Goal: Transaction & Acquisition: Book appointment/travel/reservation

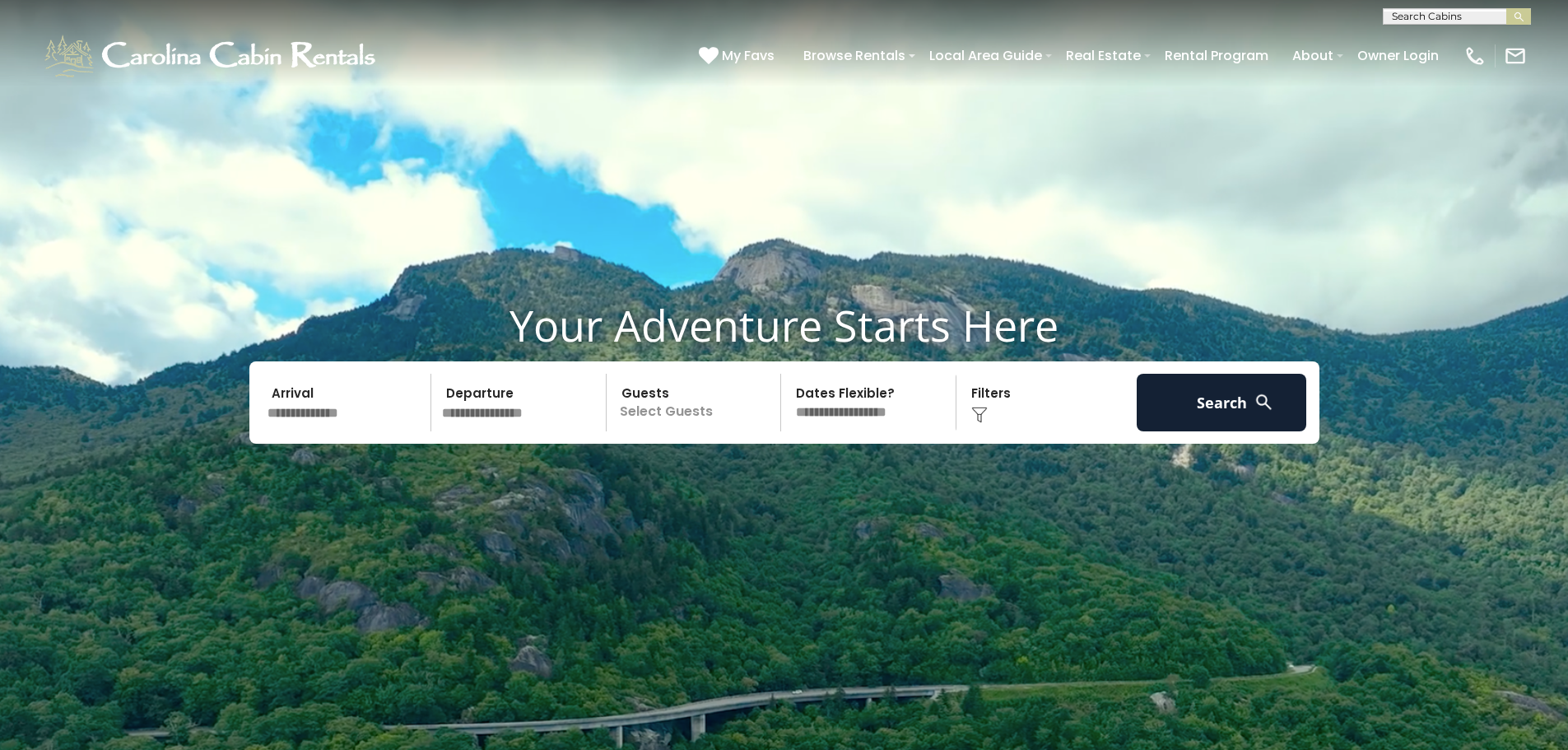
click at [1435, 18] on input "text" at bounding box center [1455, 19] width 144 height 17
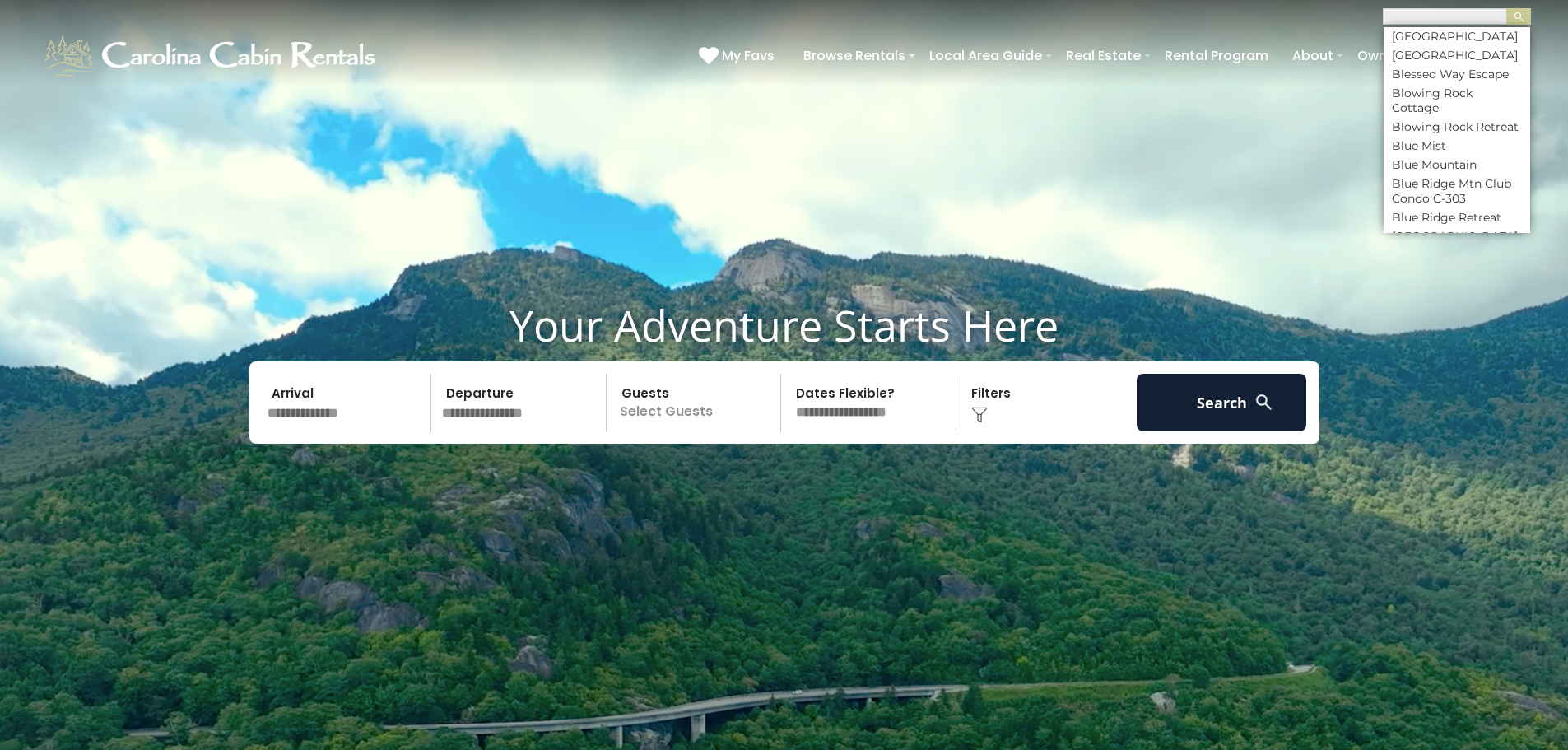
scroll to position [1482, 0]
click at [1423, 123] on li "Blue Ridge Mtn Club Condo C-303" at bounding box center [1456, 109] width 147 height 30
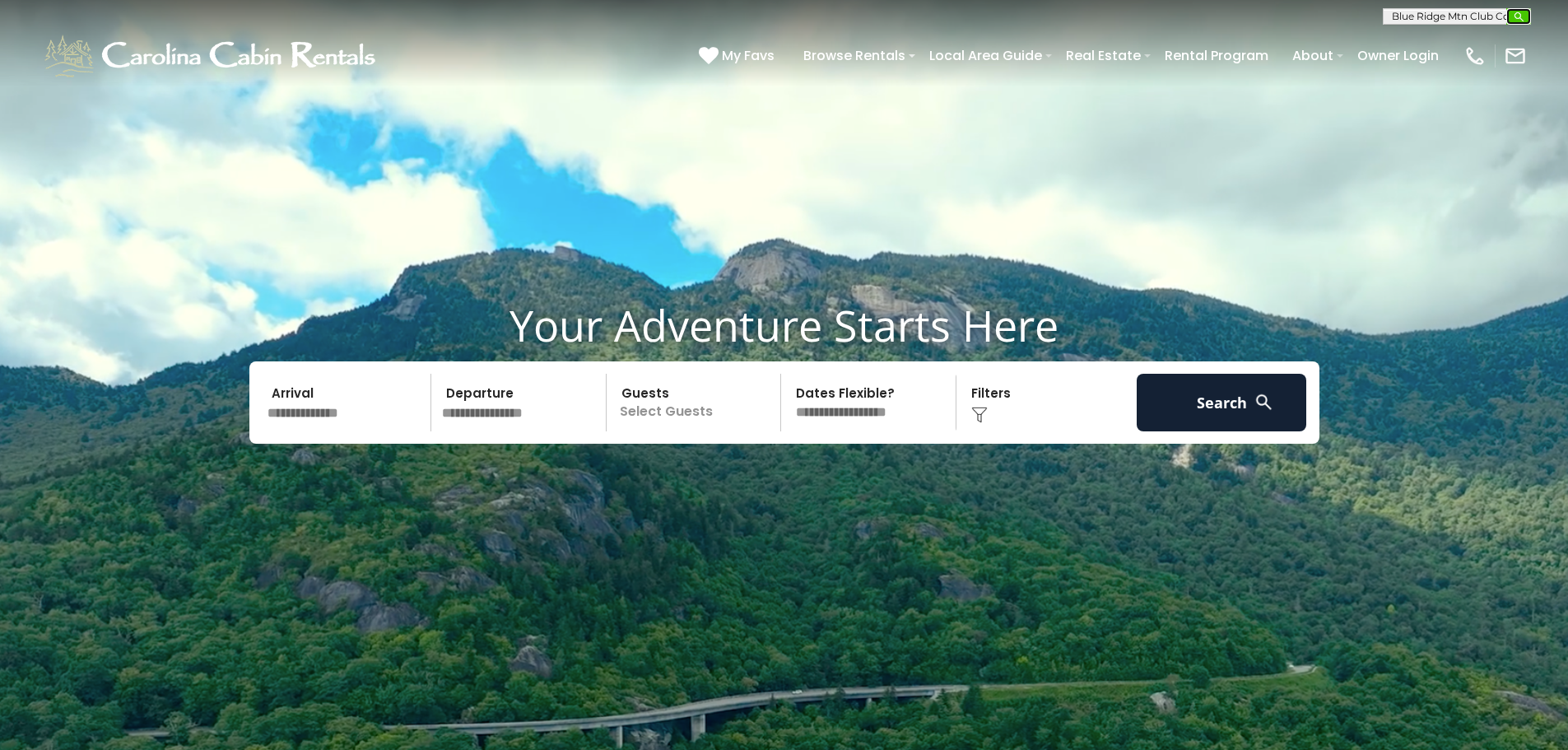
click at [1521, 17] on img "submit" at bounding box center [1519, 17] width 12 height 12
click at [1487, 15] on input "text" at bounding box center [1455, 19] width 144 height 17
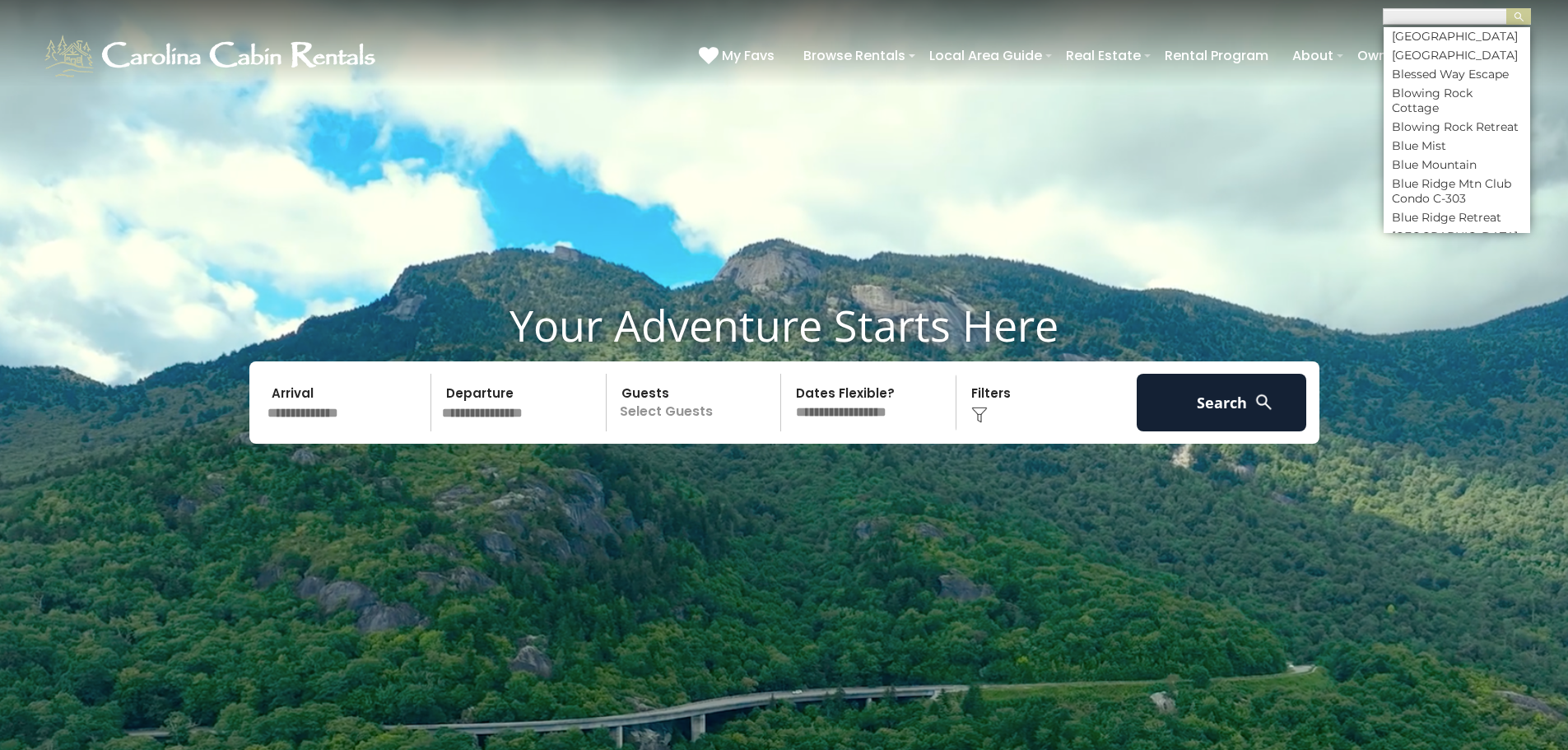
scroll to position [1482, 0]
click at [1450, 123] on li "Blue Ridge Mtn Club Condo C-303" at bounding box center [1456, 109] width 147 height 30
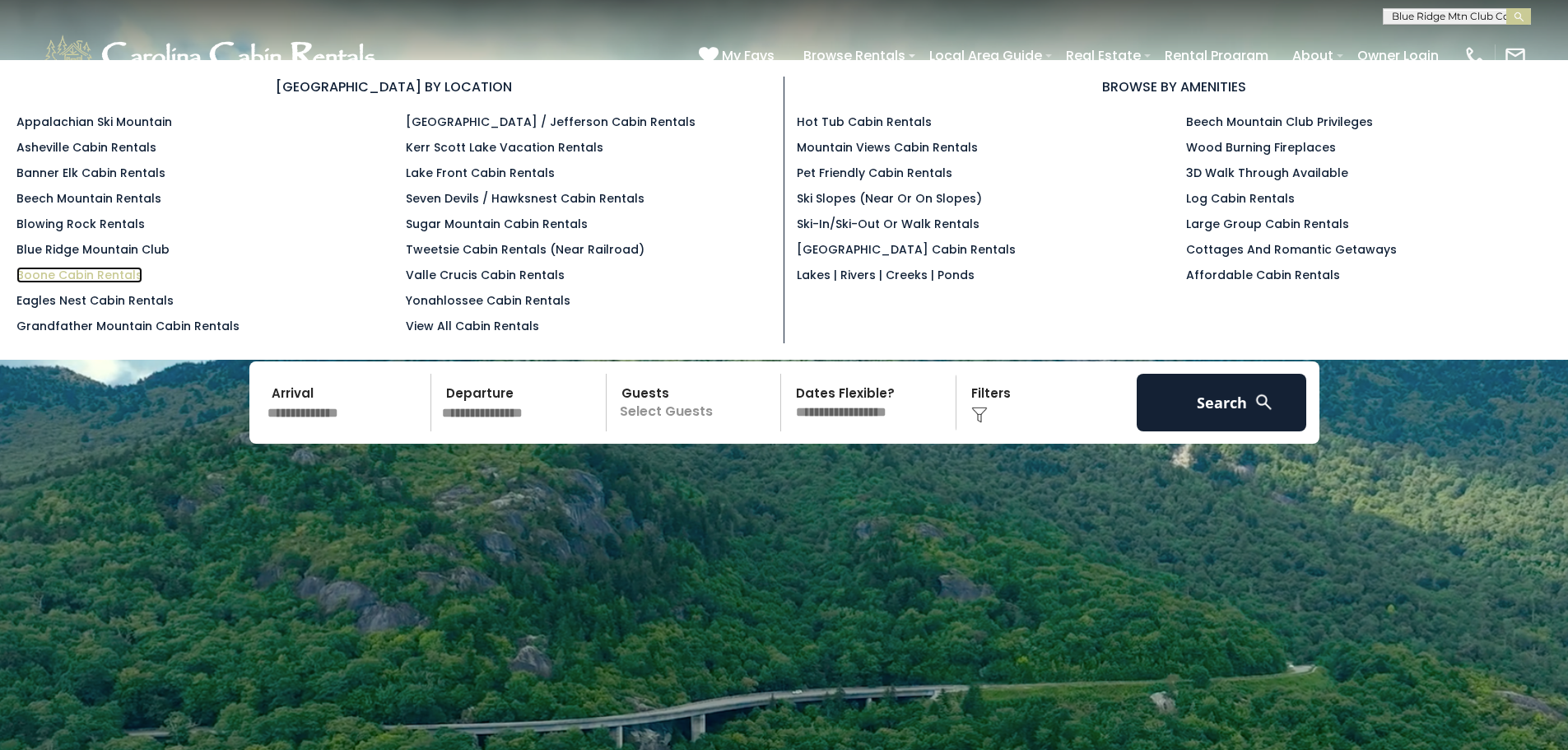
click at [113, 275] on link "Boone Cabin Rentals" at bounding box center [79, 274] width 126 height 17
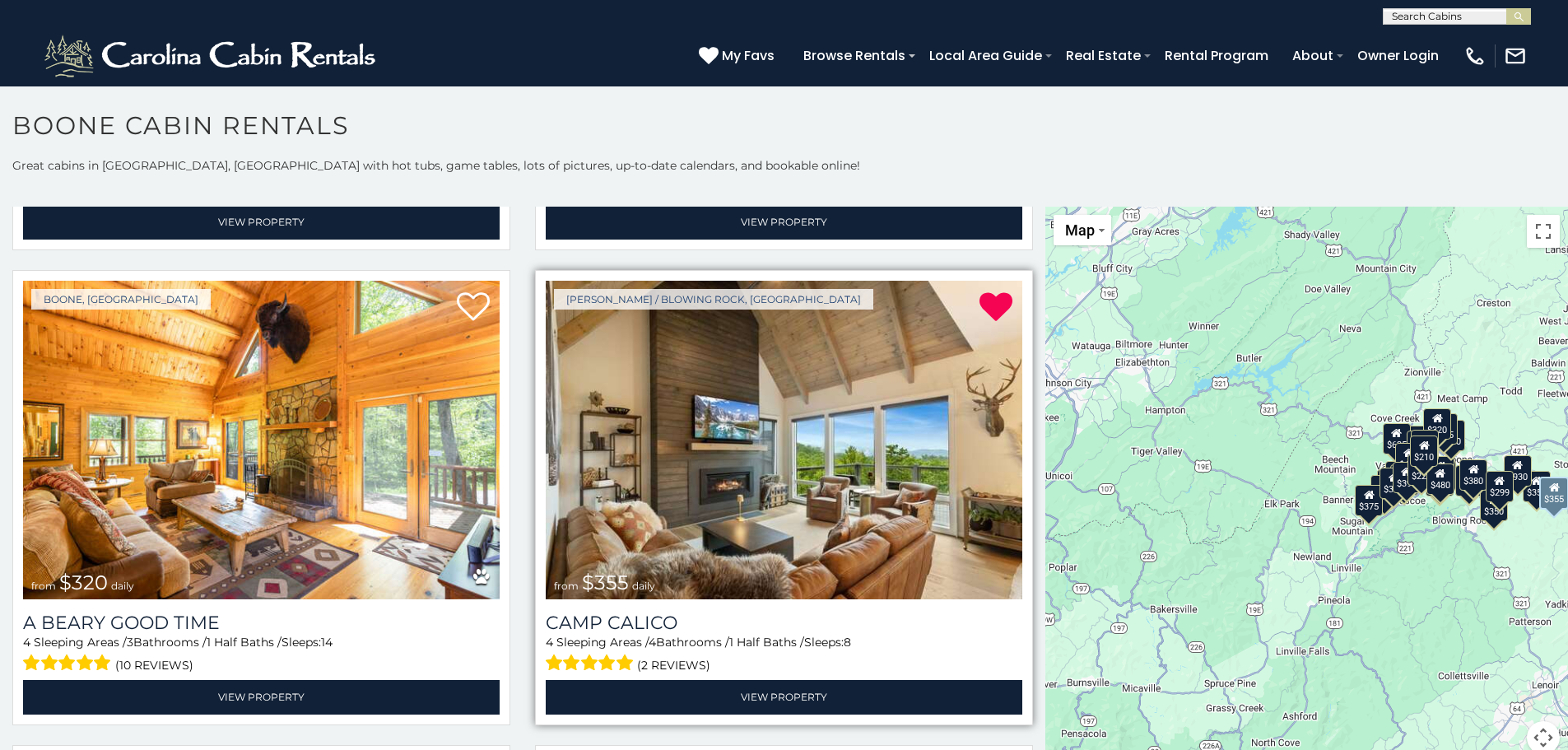
scroll to position [5755, 0]
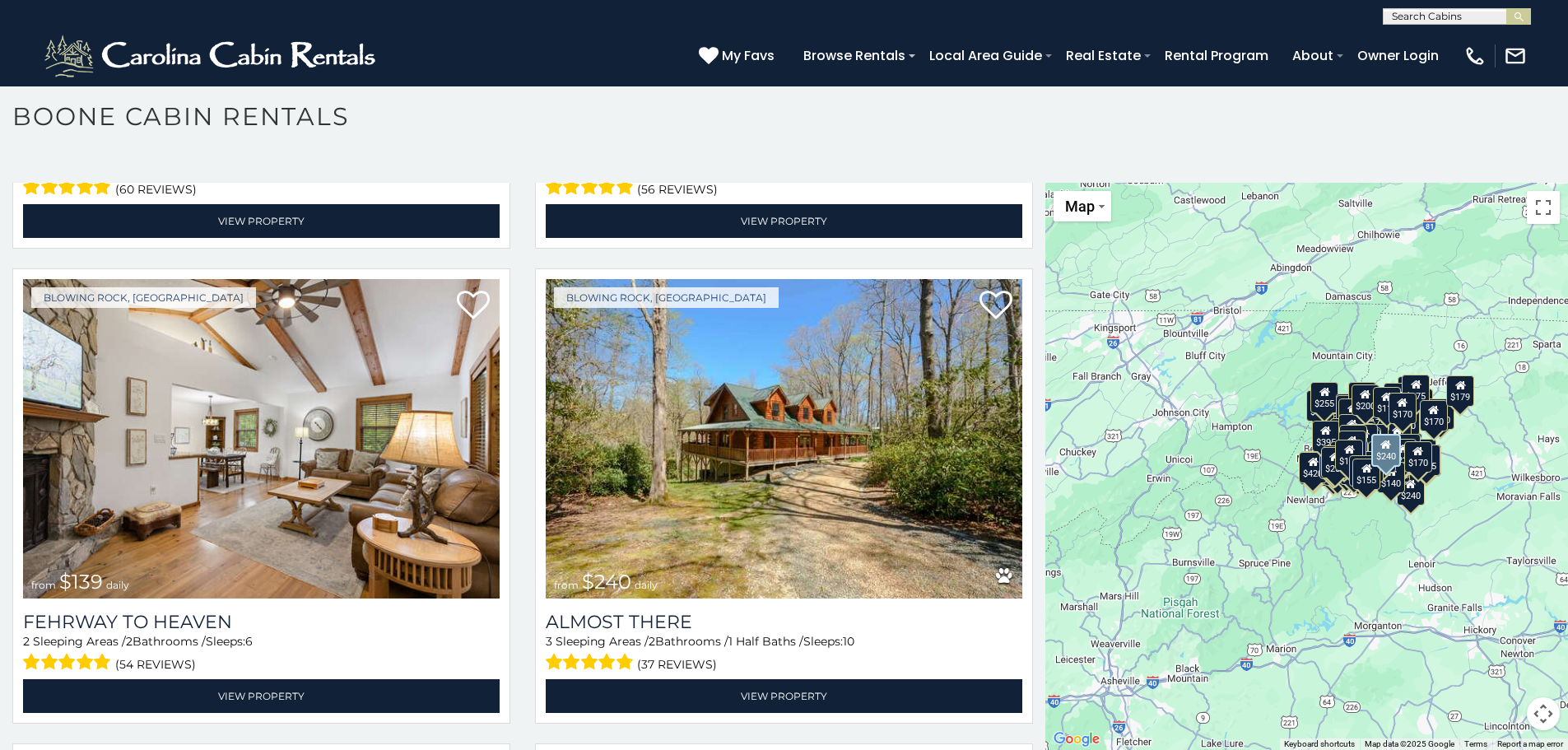
scroll to position [44608, 0]
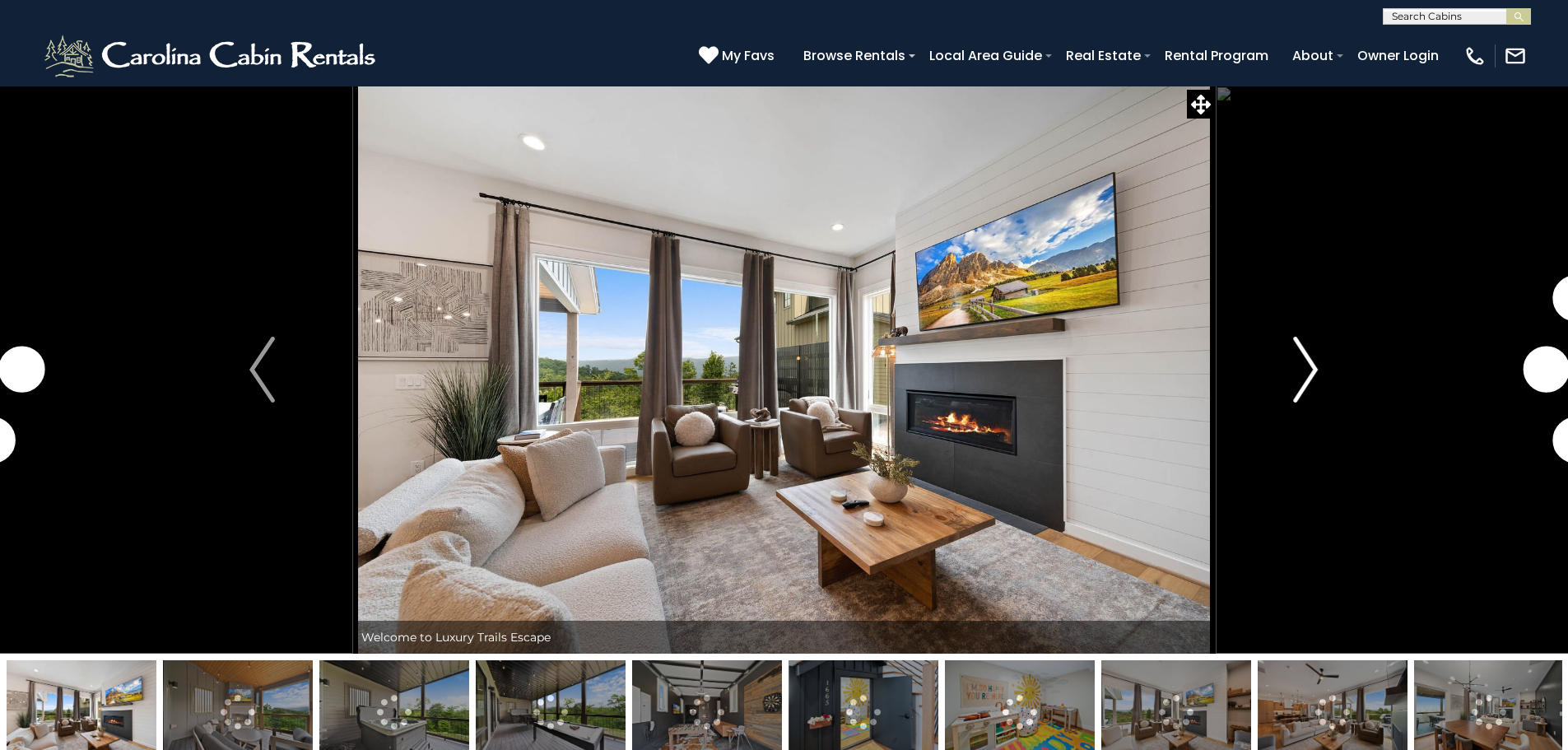
click at [1299, 369] on img "Next" at bounding box center [1305, 369] width 25 height 66
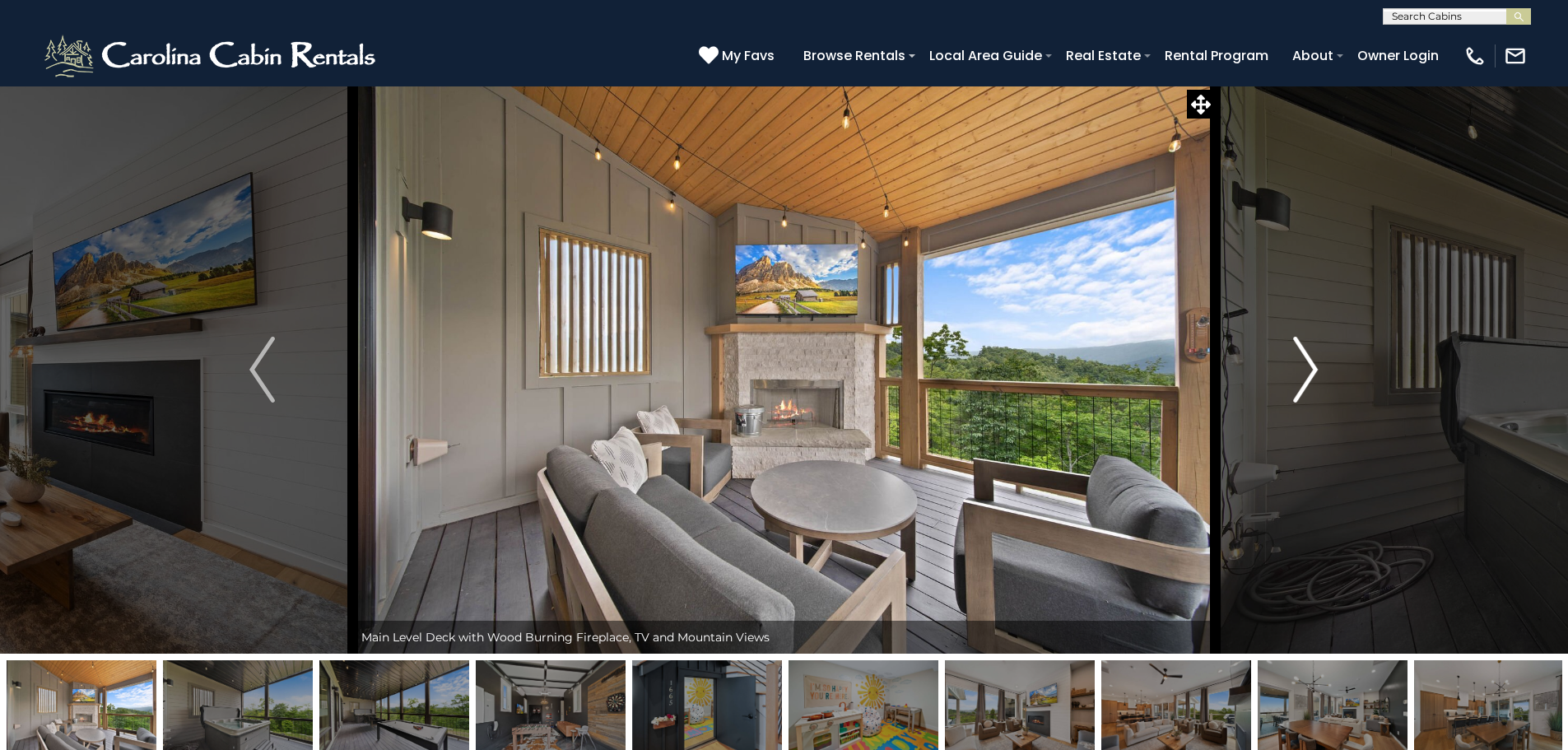
click at [1299, 369] on img "Next" at bounding box center [1305, 369] width 25 height 66
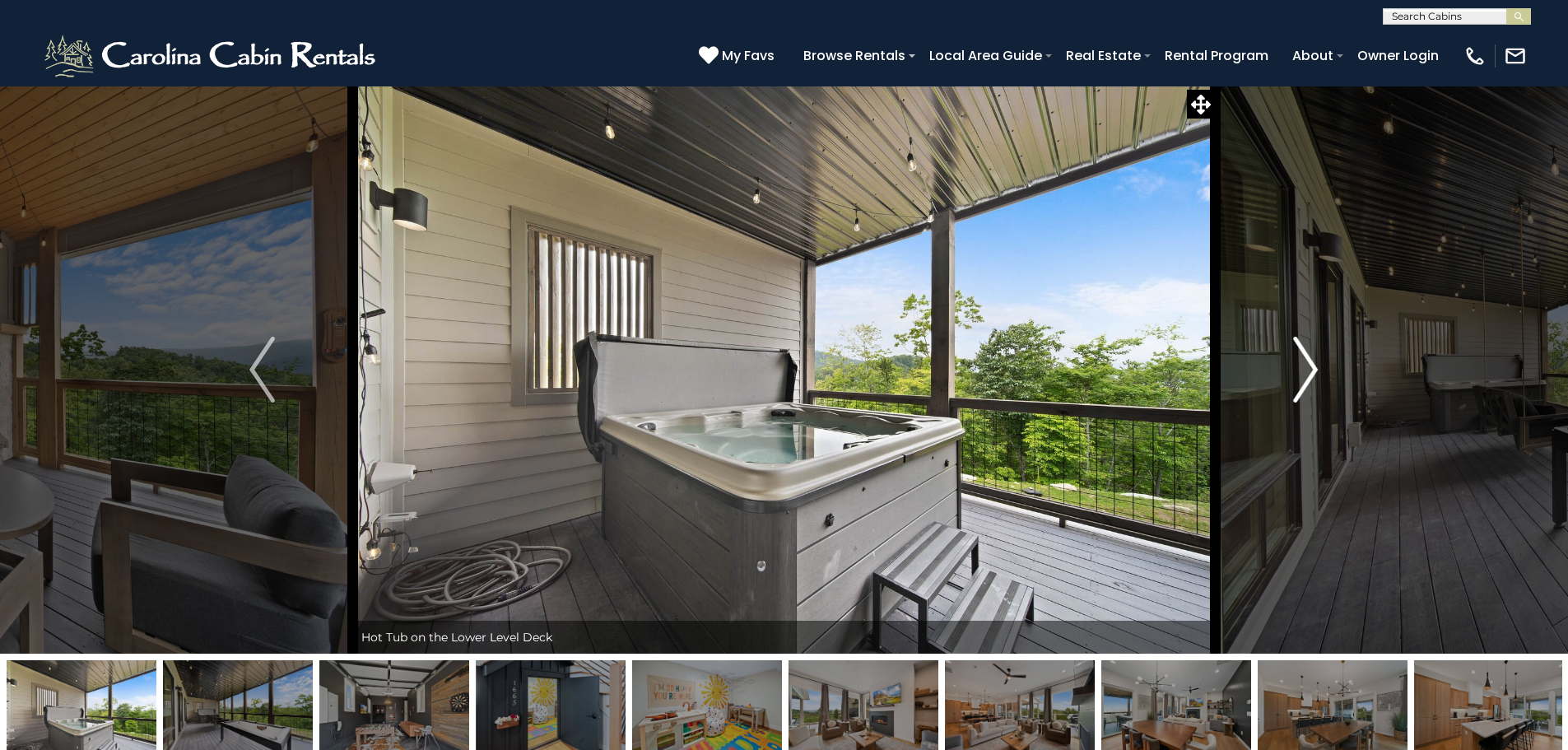
click at [1299, 369] on img "Next" at bounding box center [1305, 369] width 25 height 66
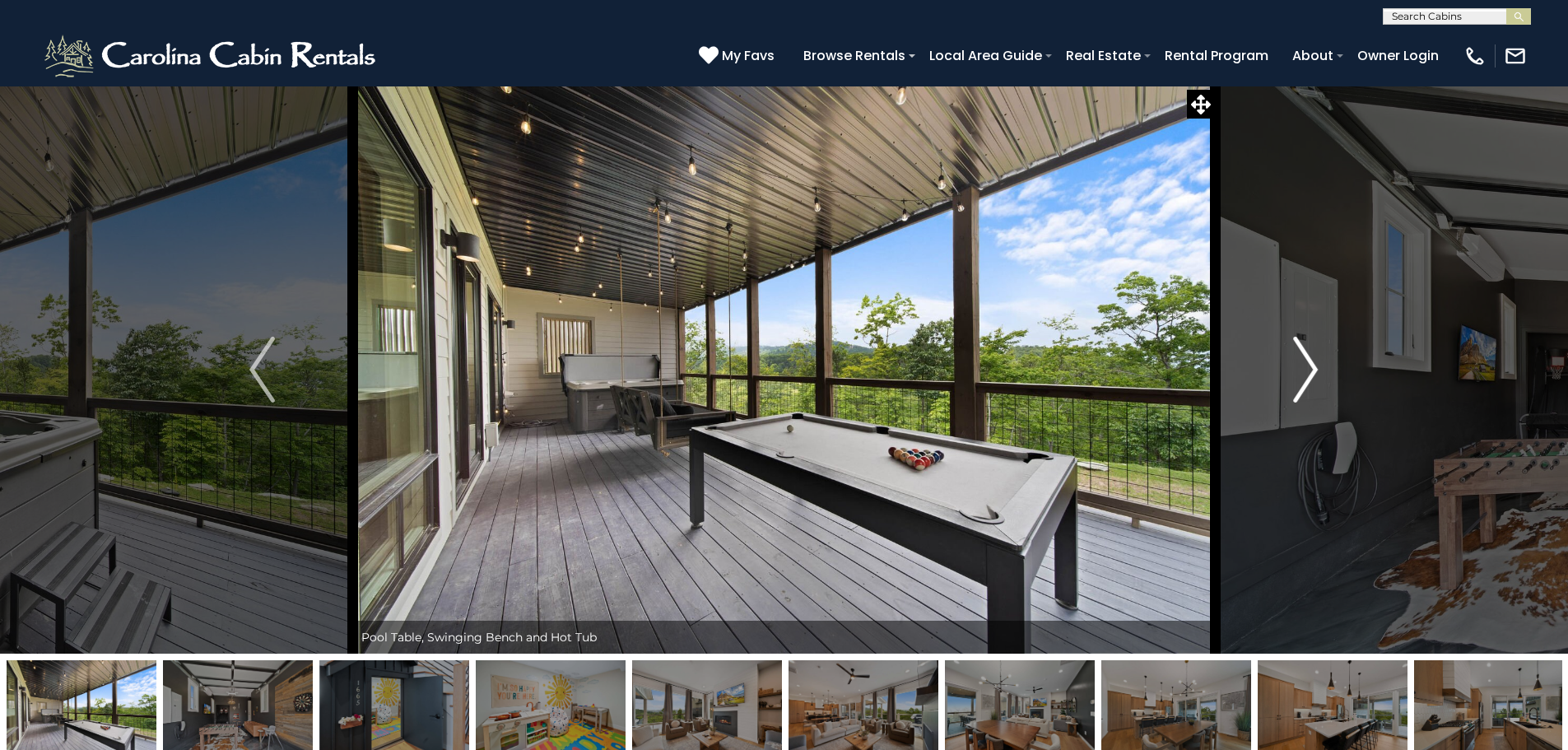
click at [1299, 369] on img "Next" at bounding box center [1305, 369] width 25 height 66
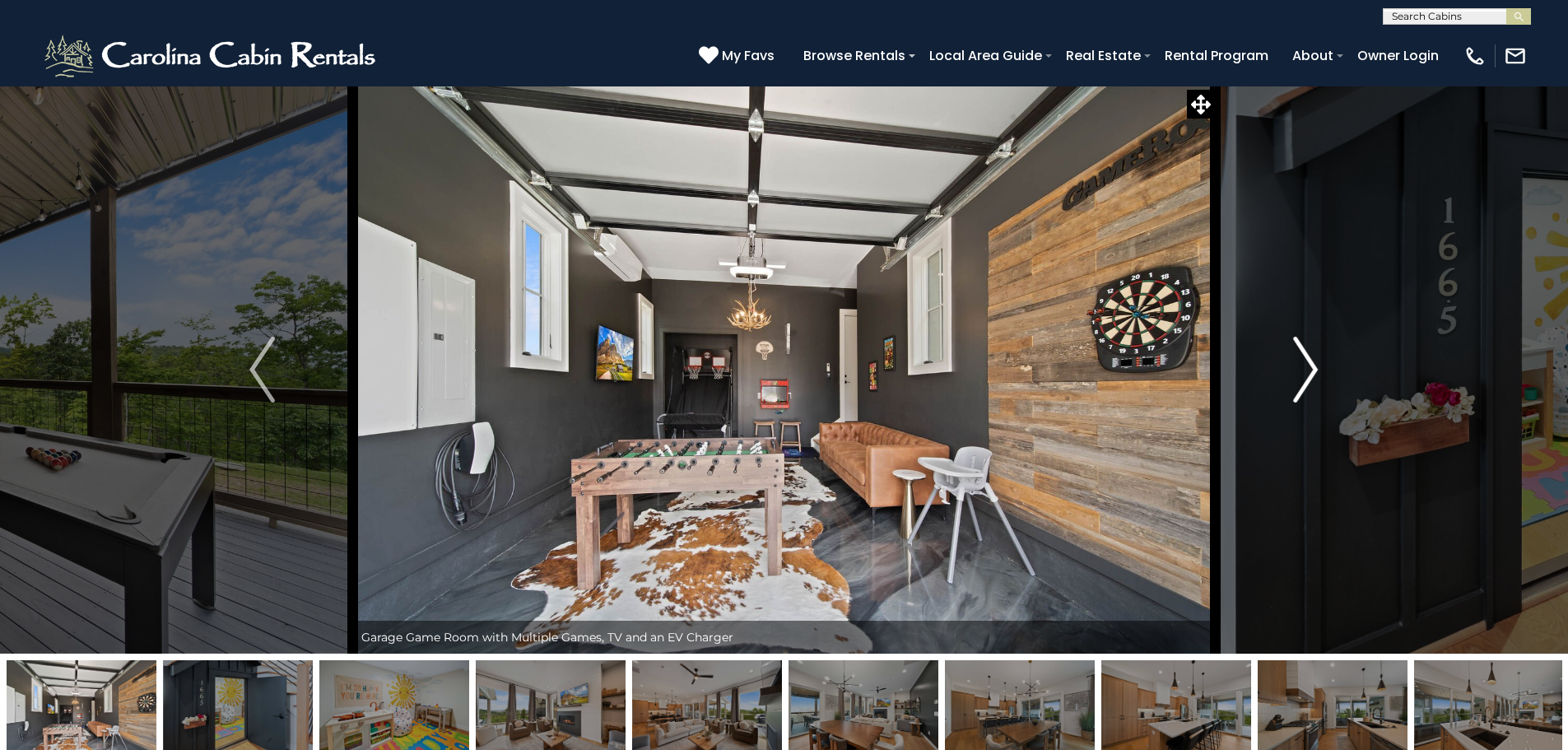
click at [1299, 369] on img "Next" at bounding box center [1305, 369] width 25 height 66
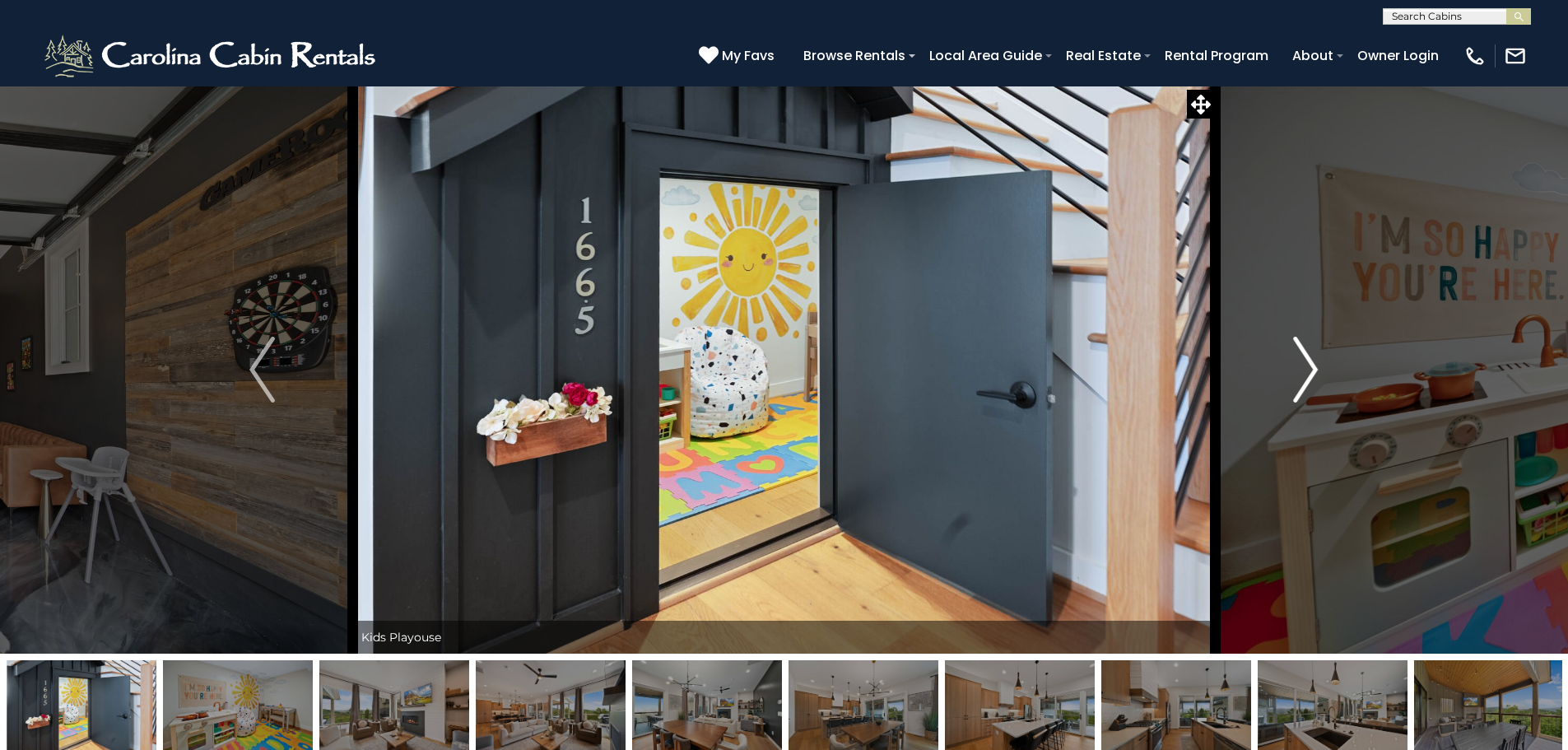
click at [1299, 369] on img "Next" at bounding box center [1305, 369] width 25 height 66
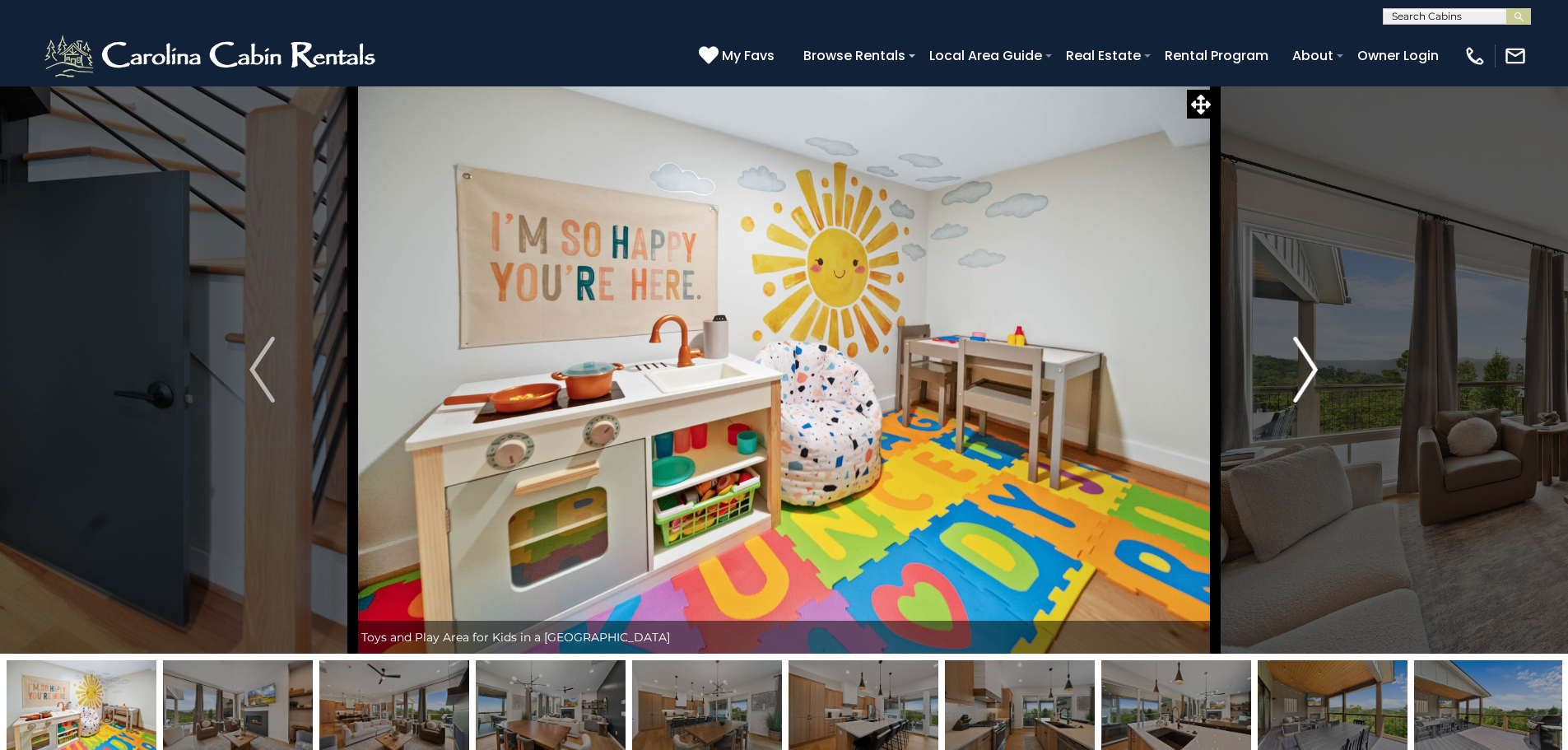
click at [1299, 369] on img "Next" at bounding box center [1305, 369] width 25 height 66
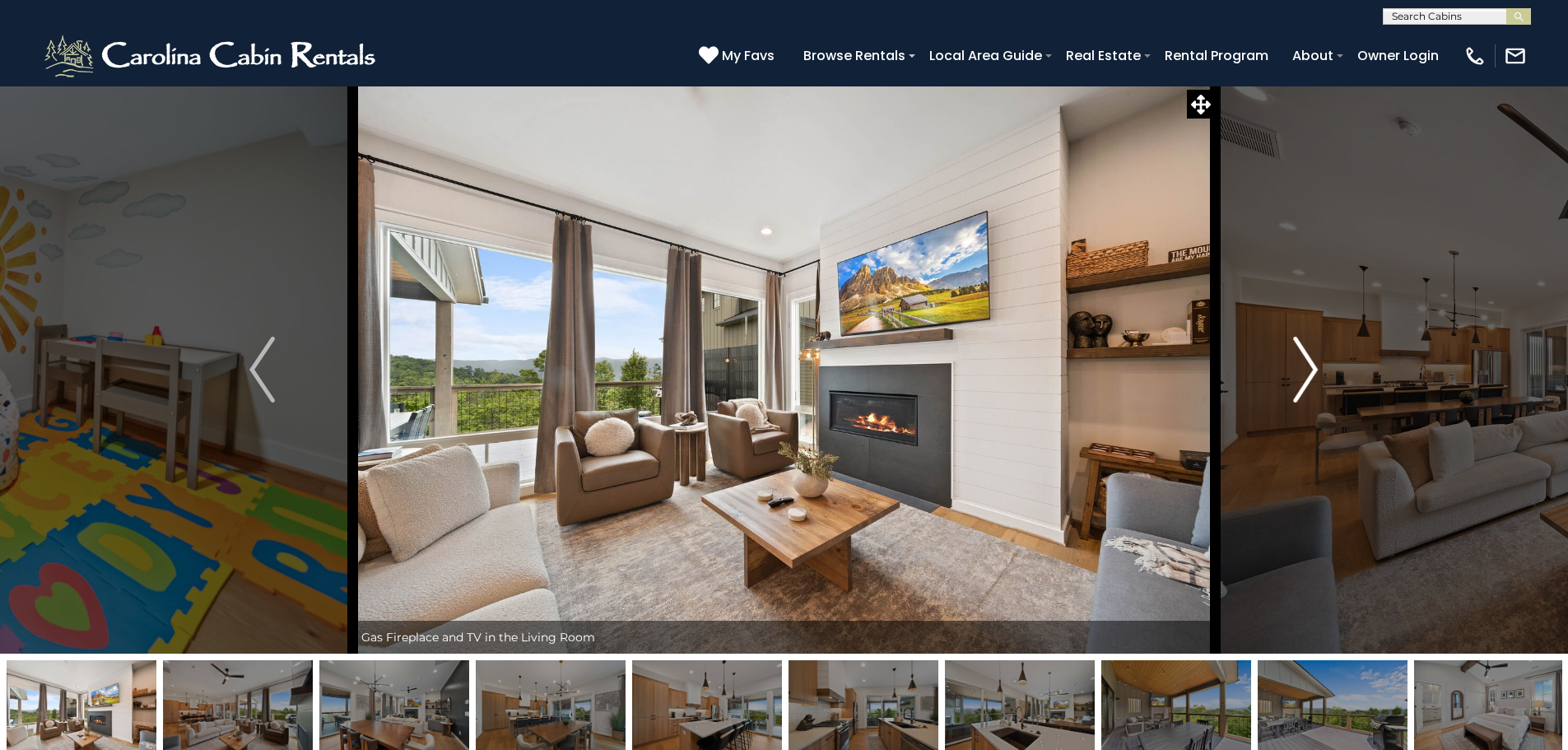
click at [1299, 369] on img "Next" at bounding box center [1305, 369] width 25 height 66
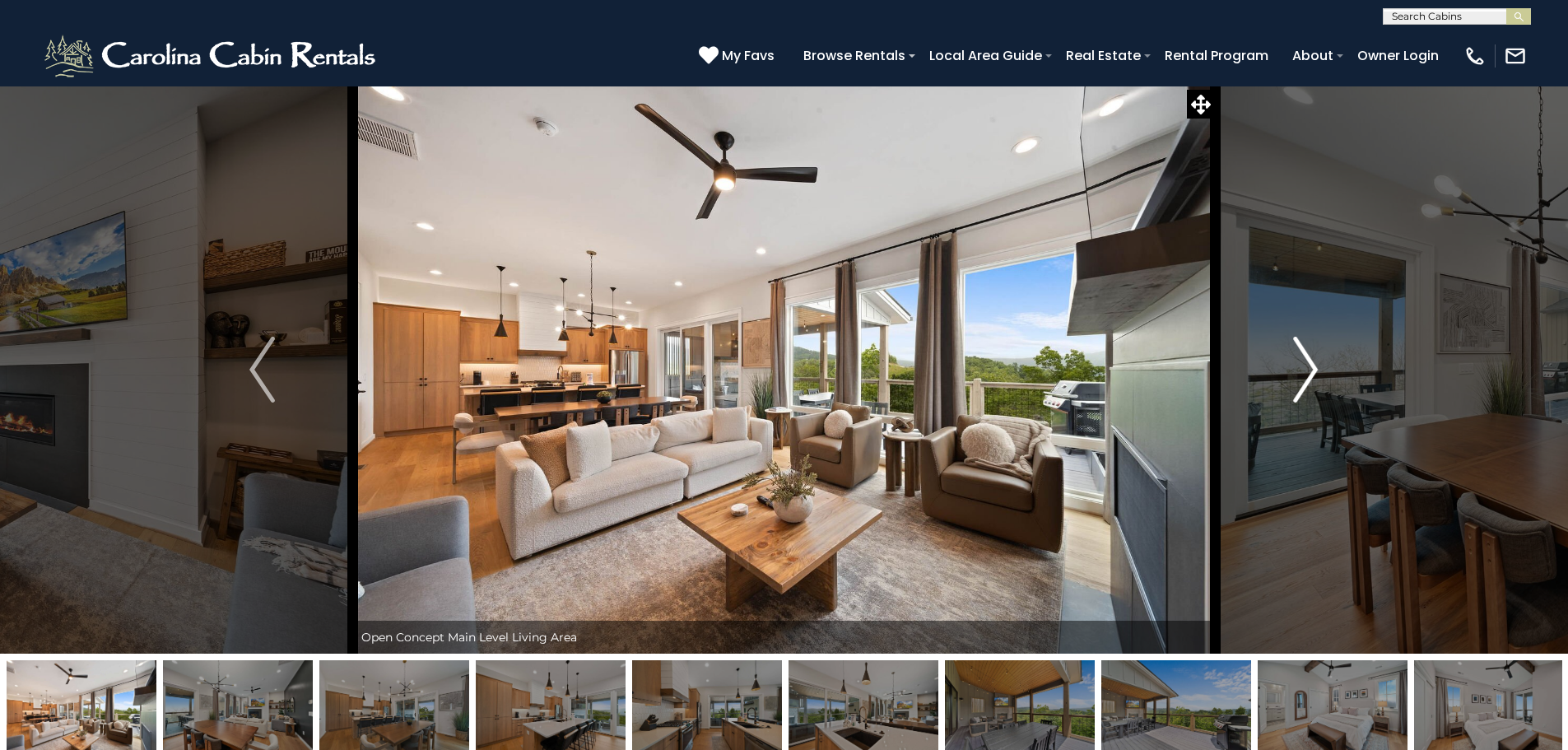
click at [1299, 369] on img "Next" at bounding box center [1305, 369] width 25 height 66
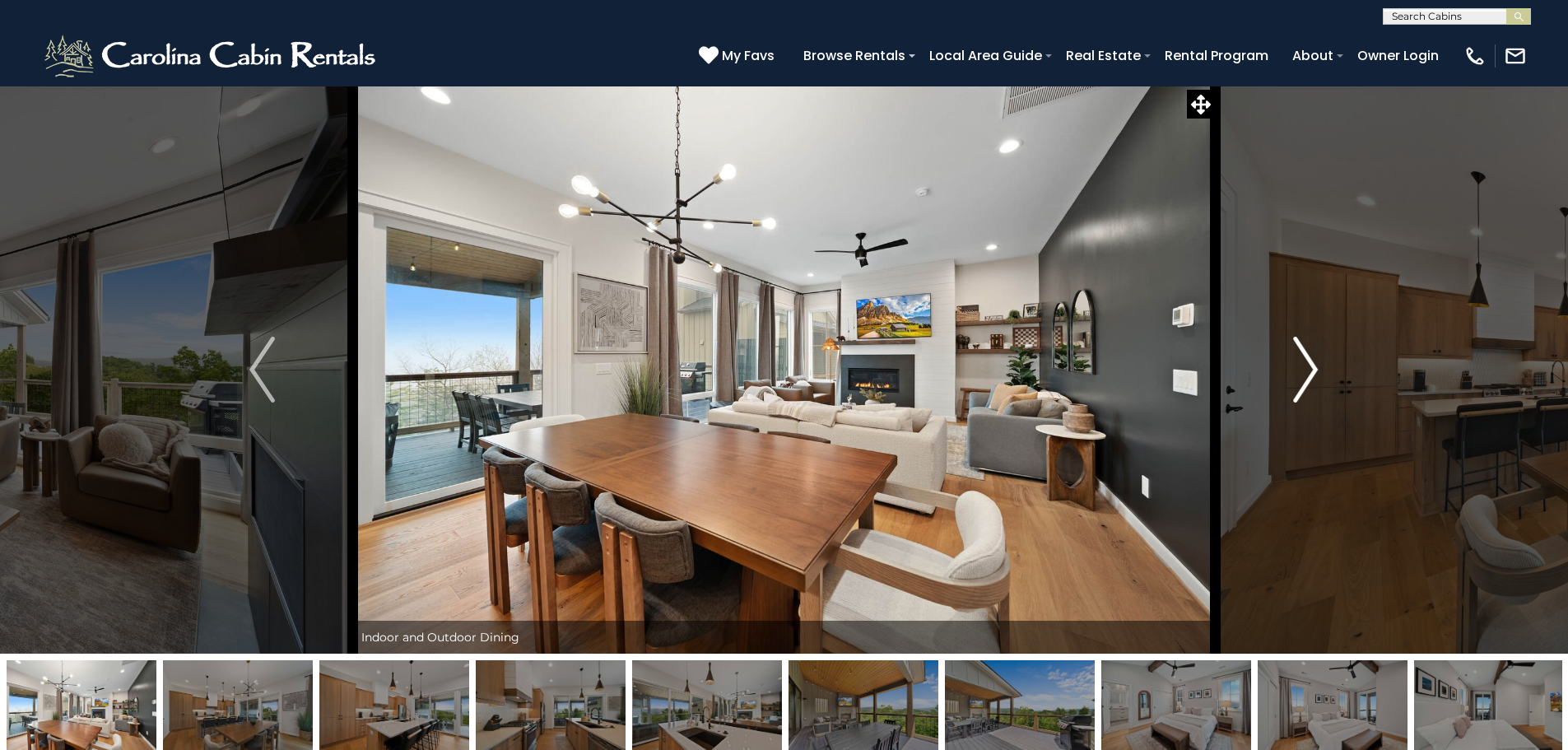
click at [1299, 369] on img "Next" at bounding box center [1305, 369] width 25 height 66
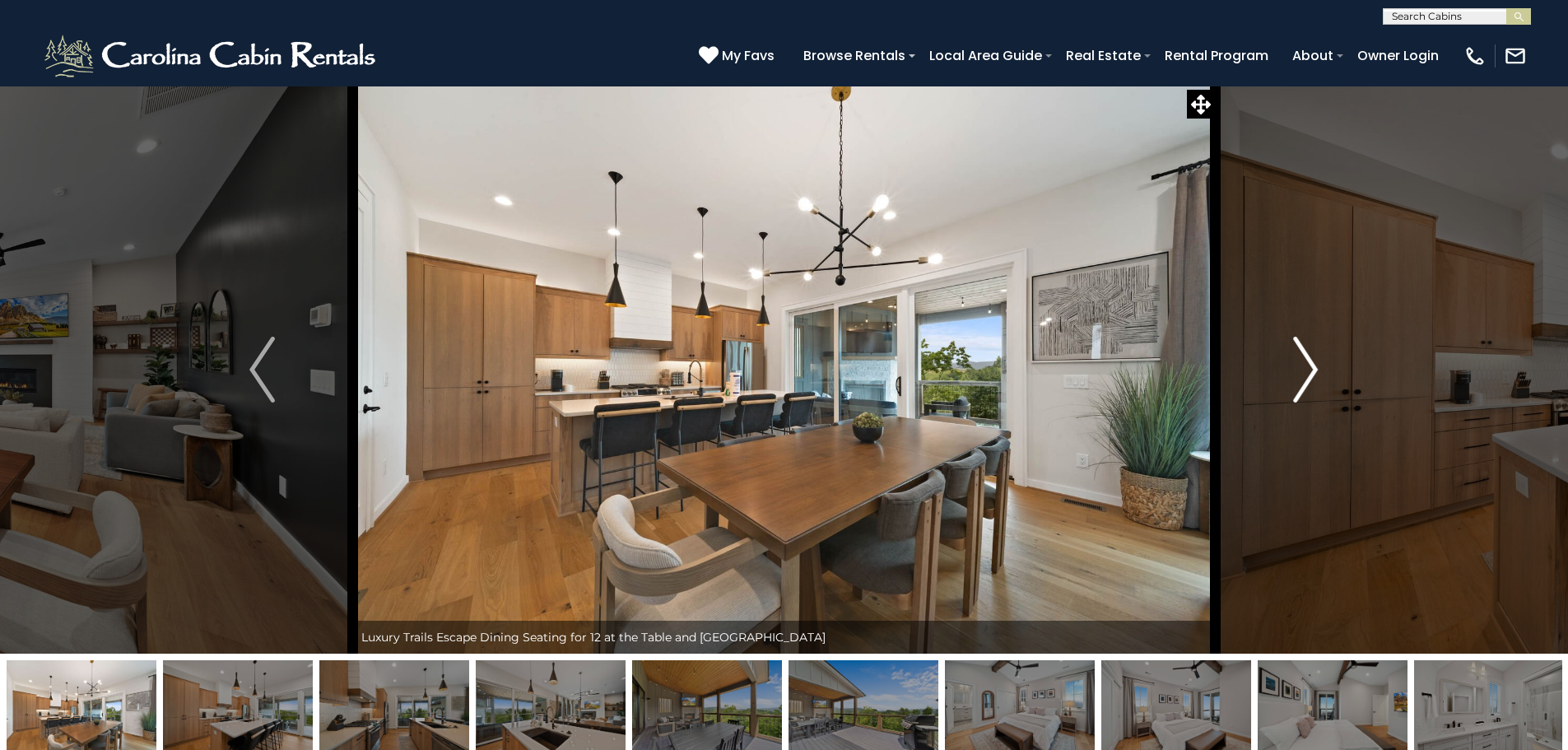
click at [1299, 369] on img "Next" at bounding box center [1305, 369] width 25 height 66
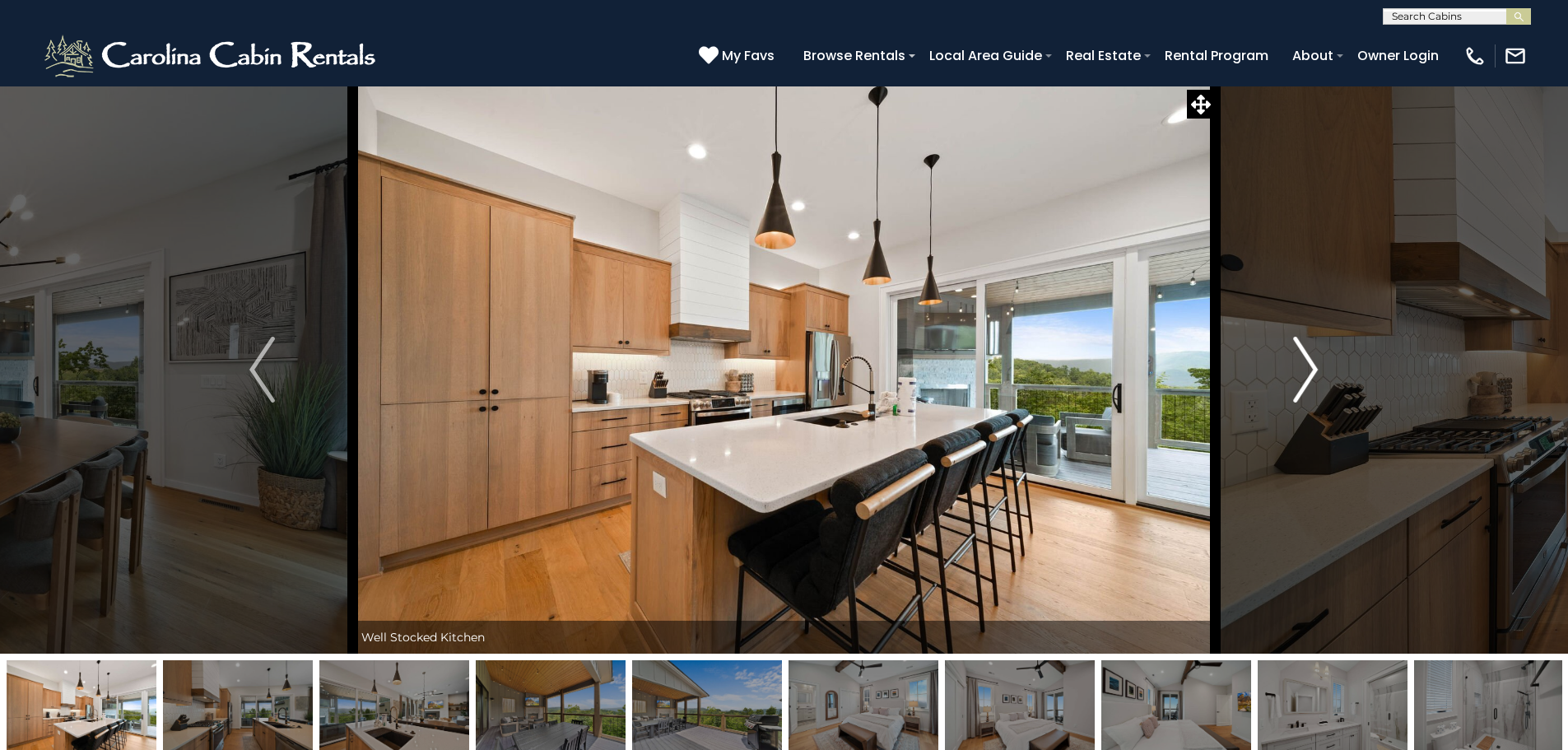
click at [1299, 369] on img "Next" at bounding box center [1305, 369] width 25 height 66
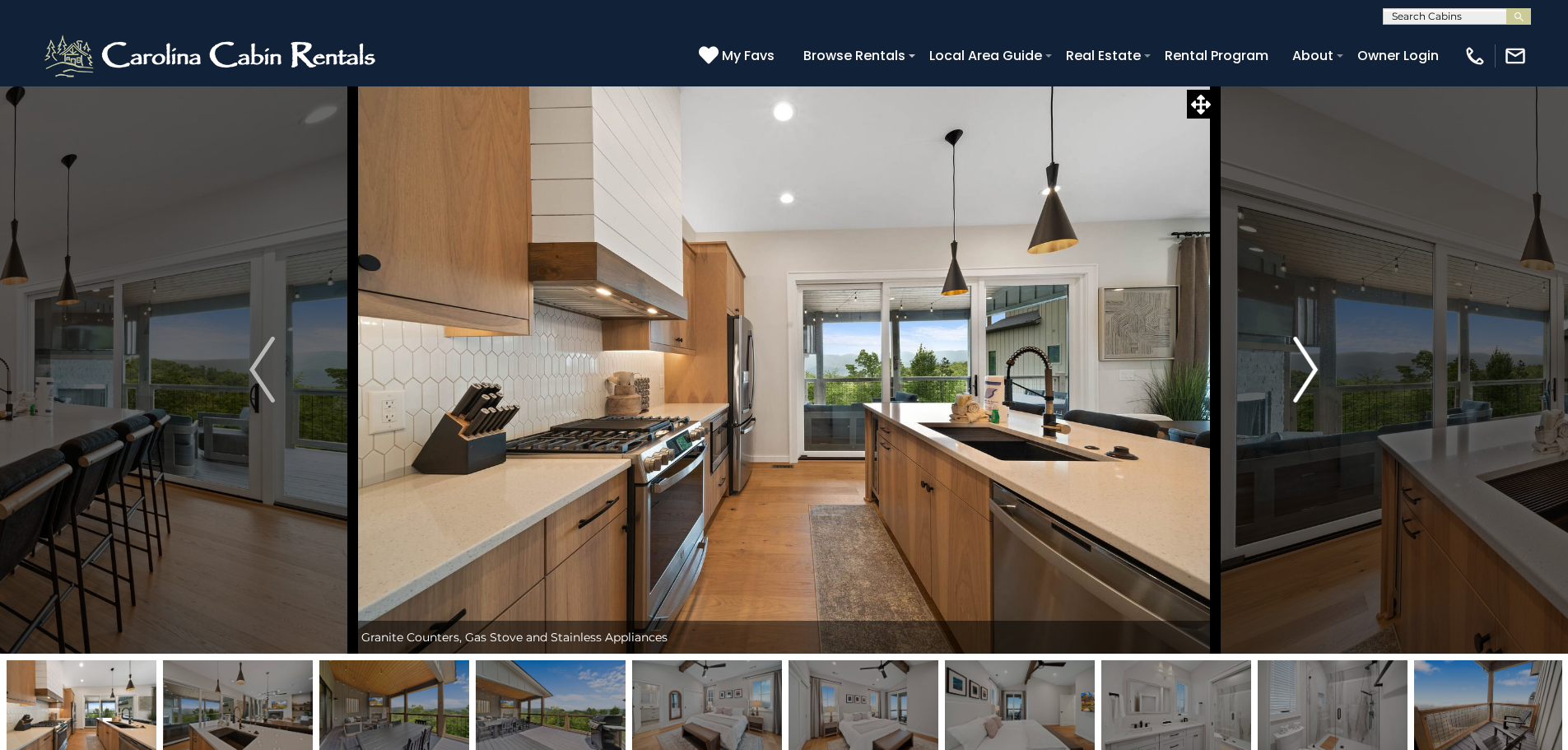
click at [1299, 369] on img "Next" at bounding box center [1305, 369] width 25 height 66
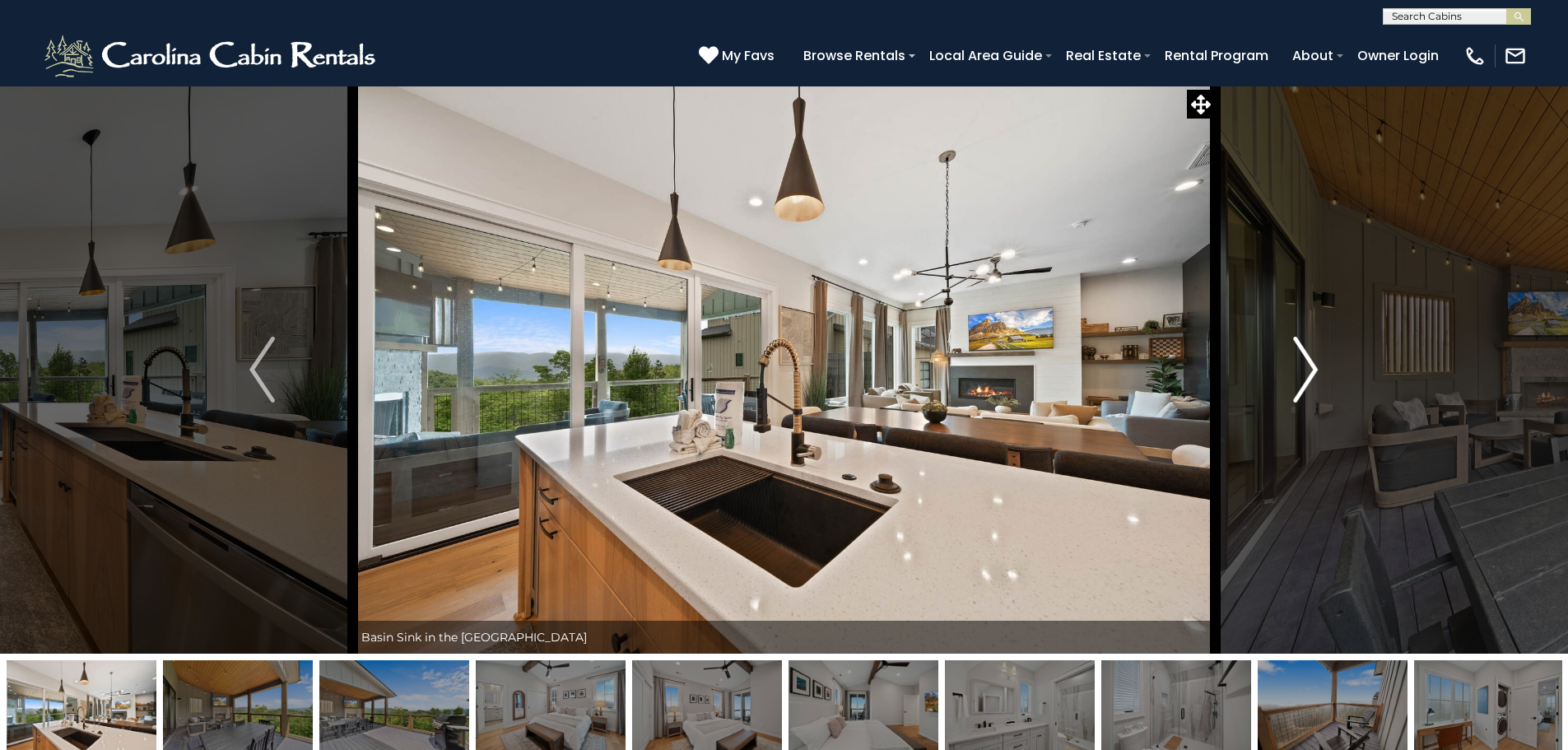
click at [1299, 369] on img "Next" at bounding box center [1305, 369] width 25 height 66
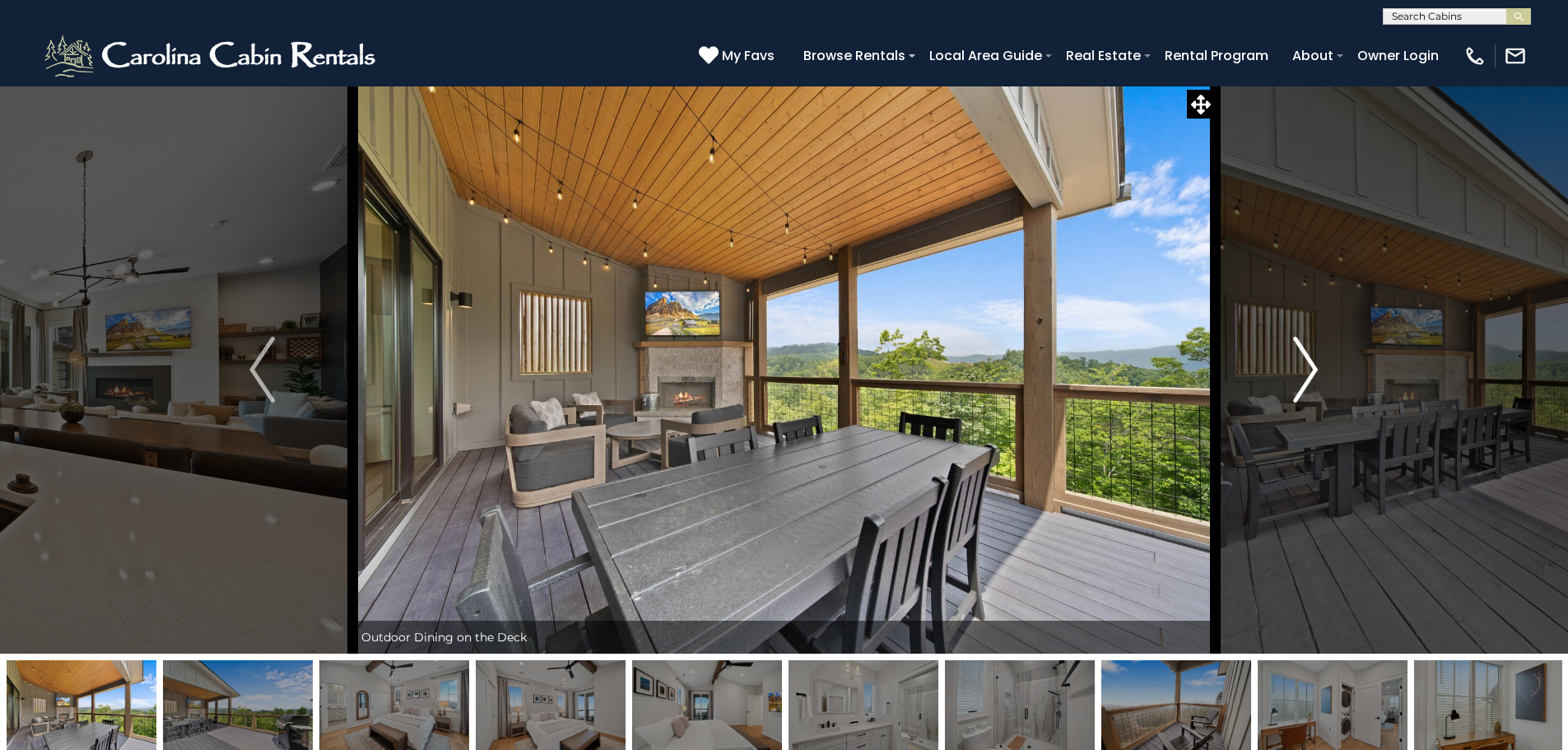
click at [1299, 369] on img "Next" at bounding box center [1305, 369] width 25 height 66
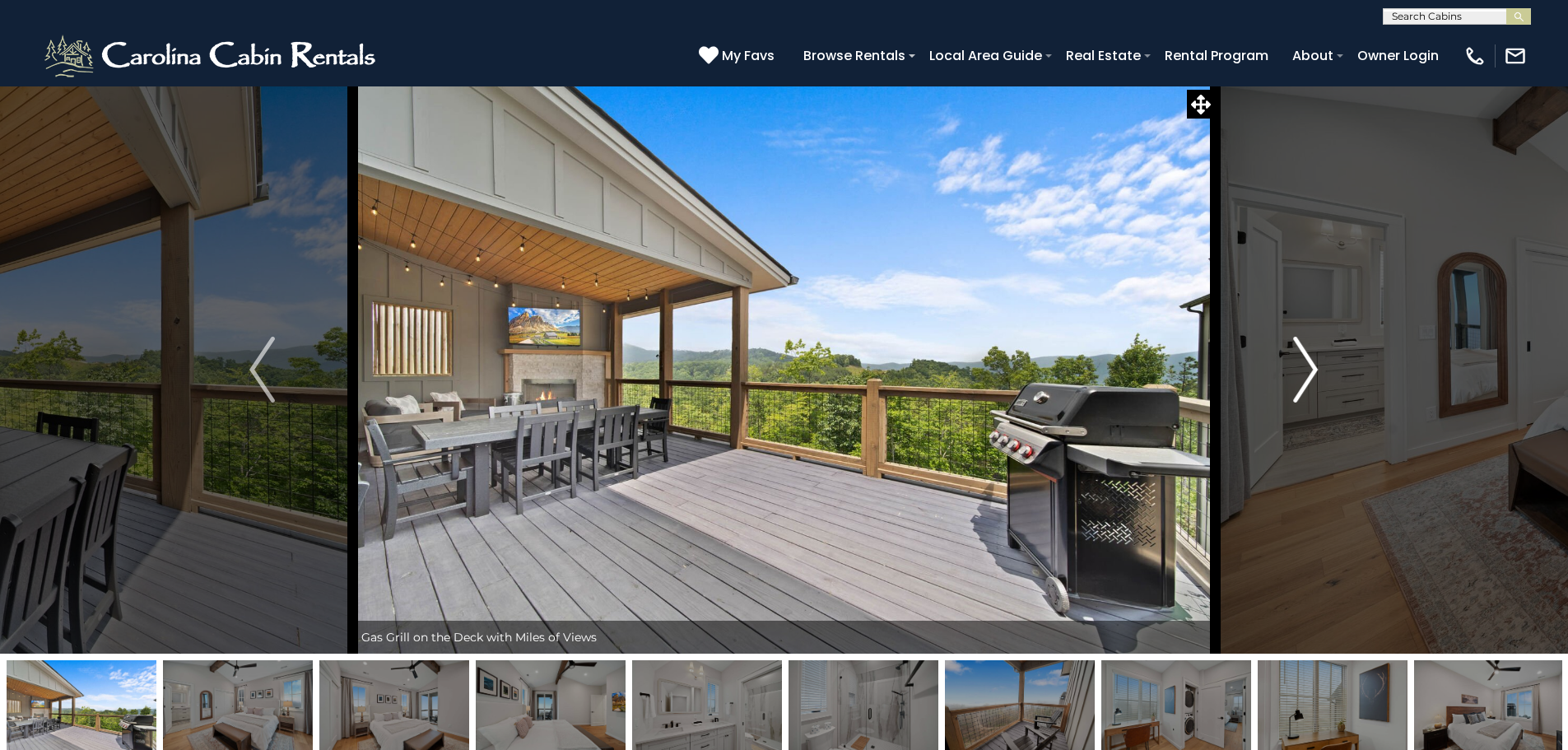
click at [1299, 369] on img "Next" at bounding box center [1305, 369] width 25 height 66
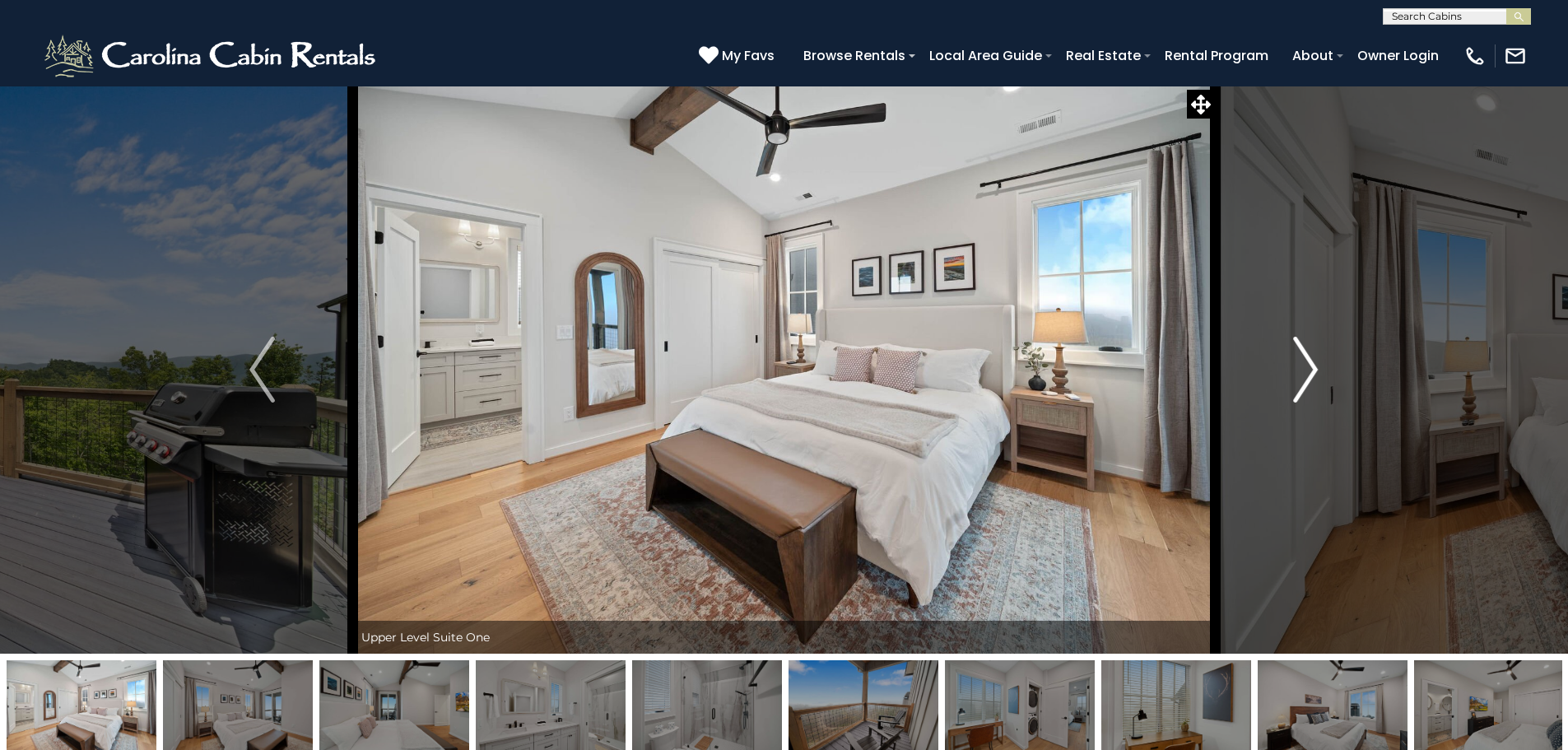
click at [1299, 369] on img "Next" at bounding box center [1305, 369] width 25 height 66
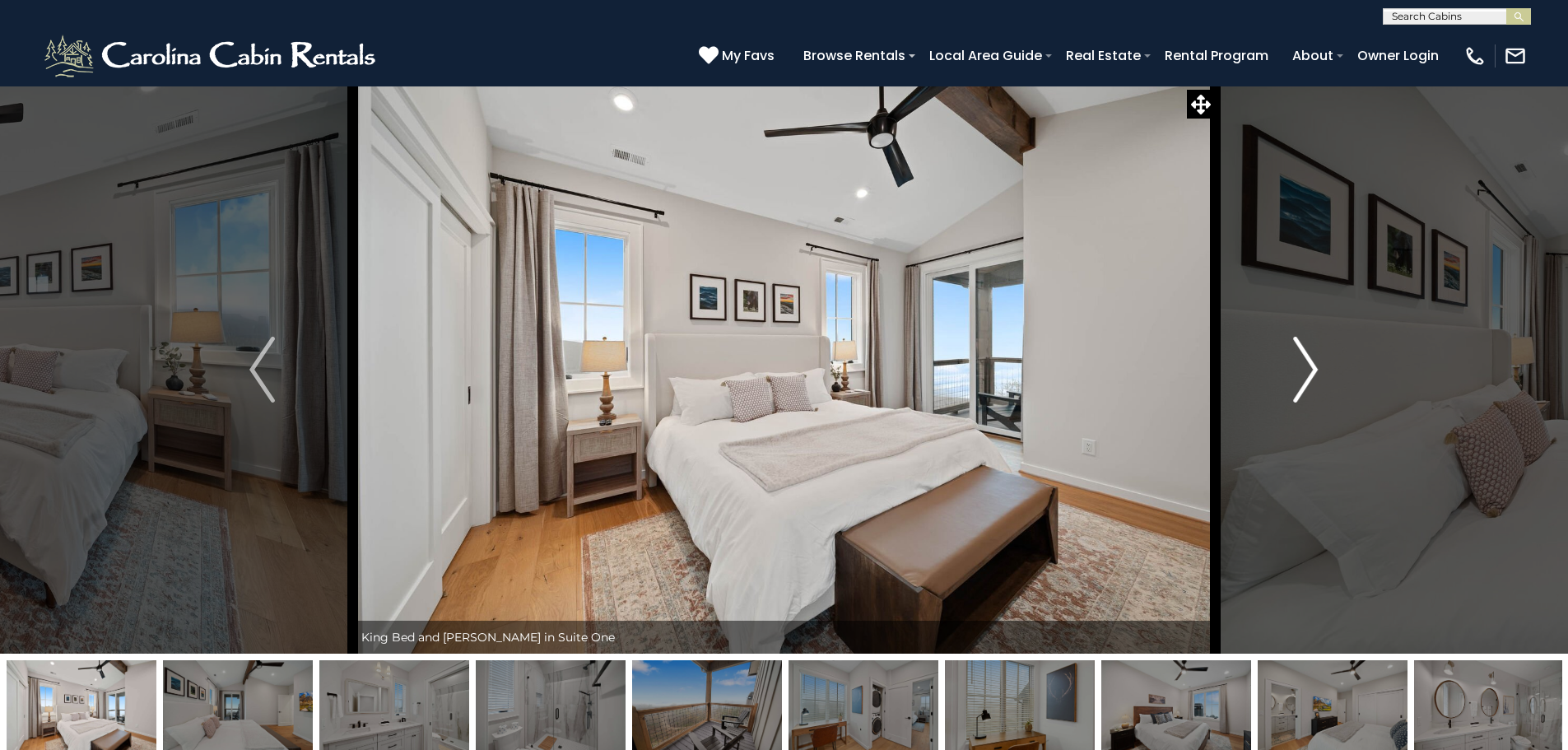
click at [1299, 369] on img "Next" at bounding box center [1305, 369] width 25 height 66
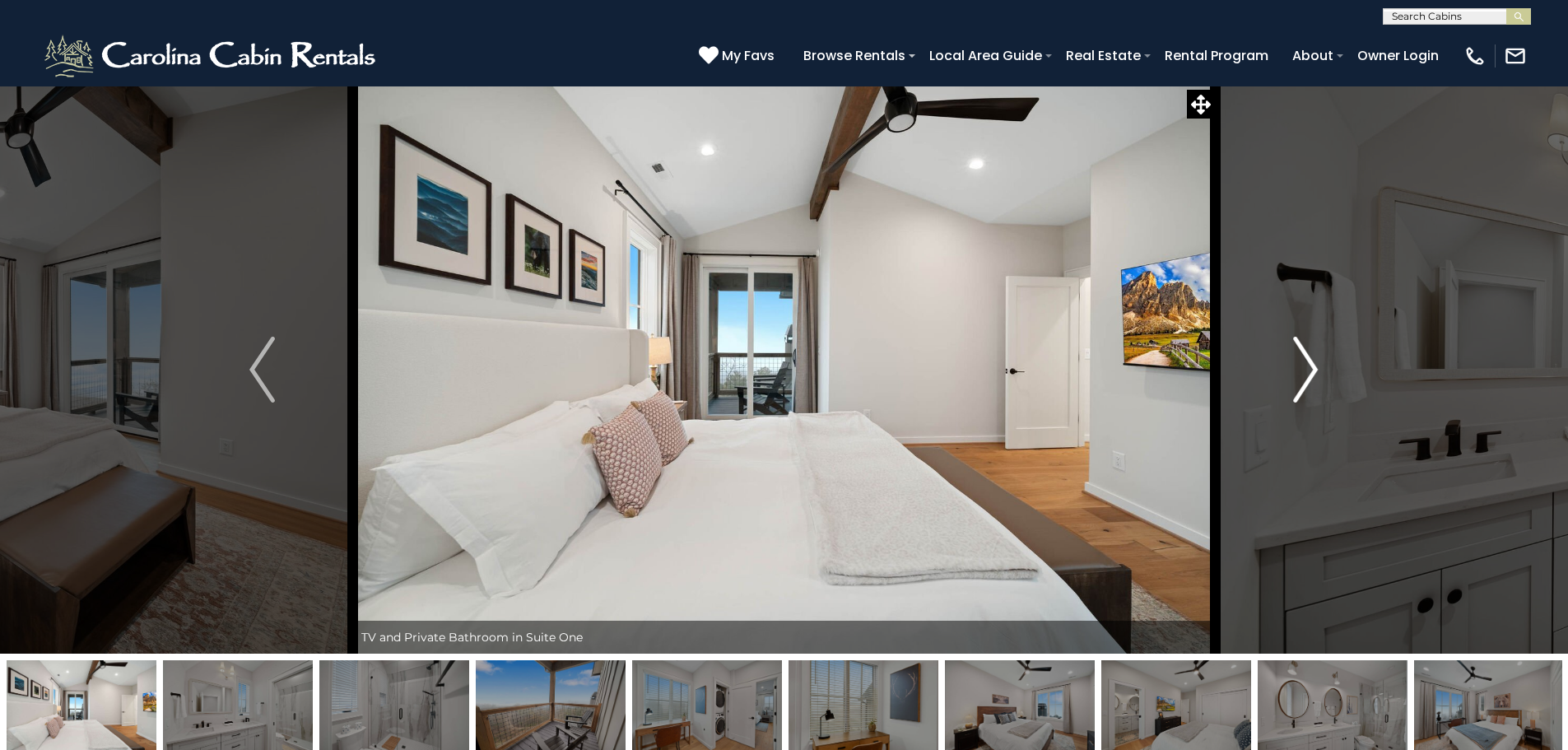
click at [1299, 369] on img "Next" at bounding box center [1305, 369] width 25 height 66
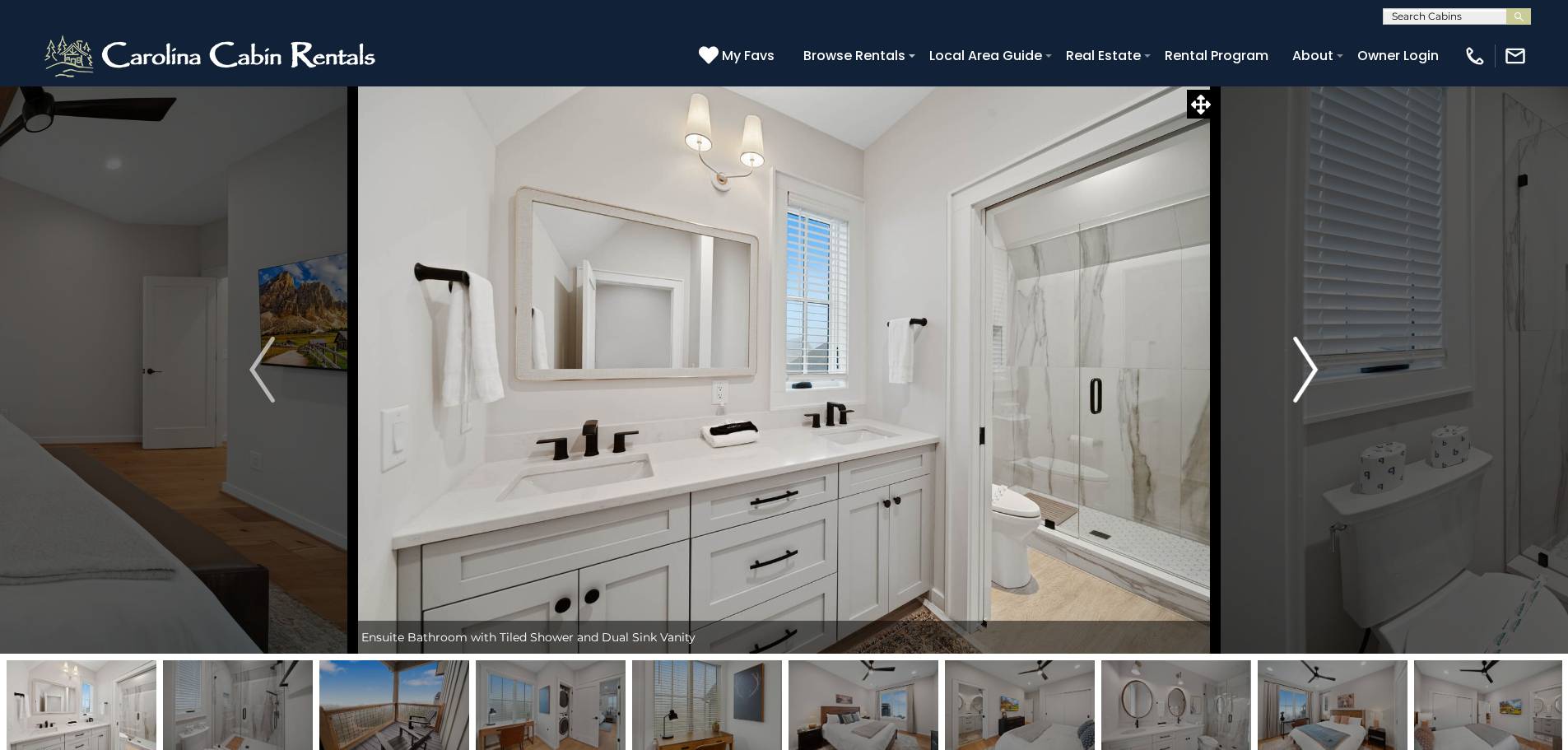
click at [1299, 369] on img "Next" at bounding box center [1305, 369] width 25 height 66
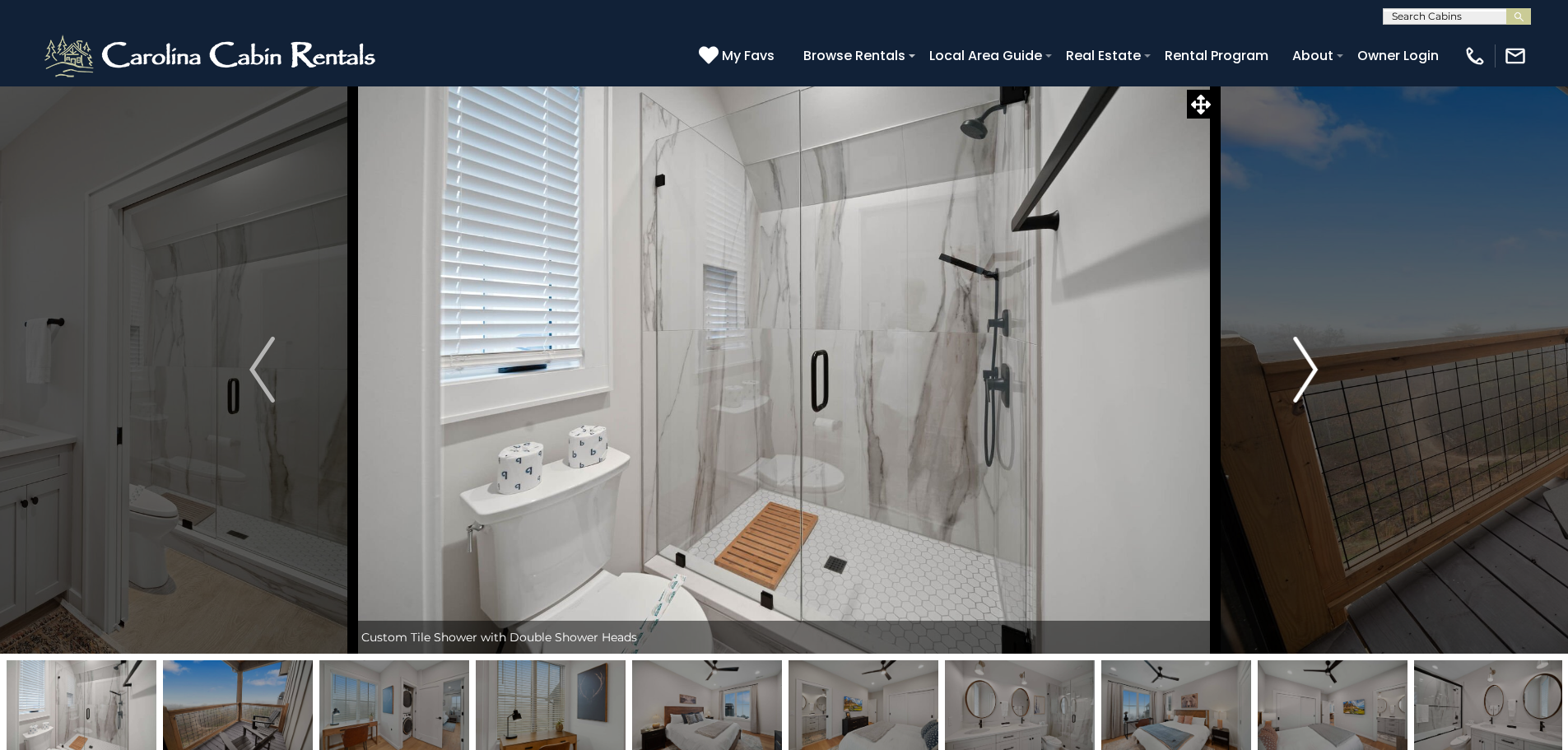
click at [1299, 369] on img "Next" at bounding box center [1305, 369] width 25 height 66
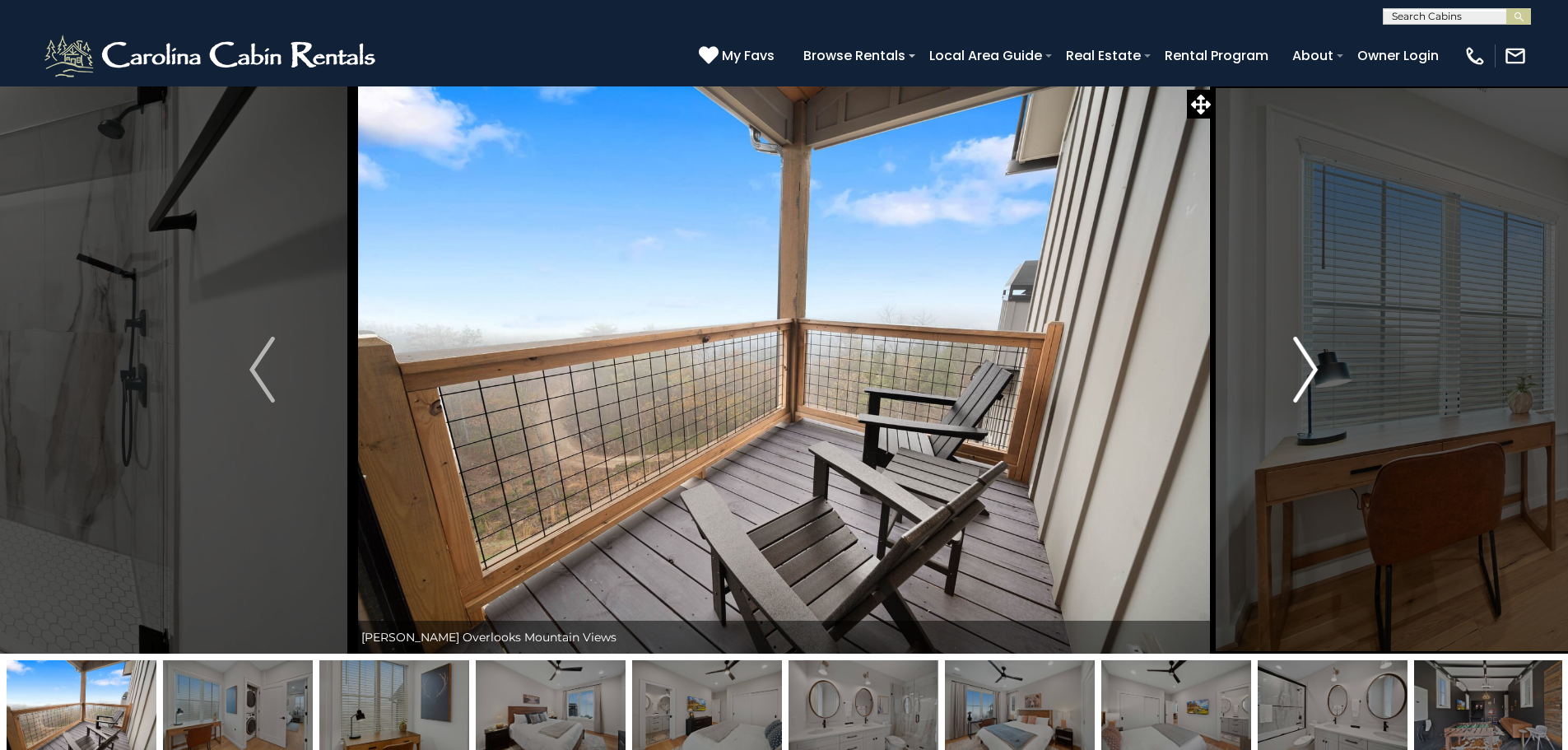
click at [1299, 369] on img "Next" at bounding box center [1305, 369] width 25 height 66
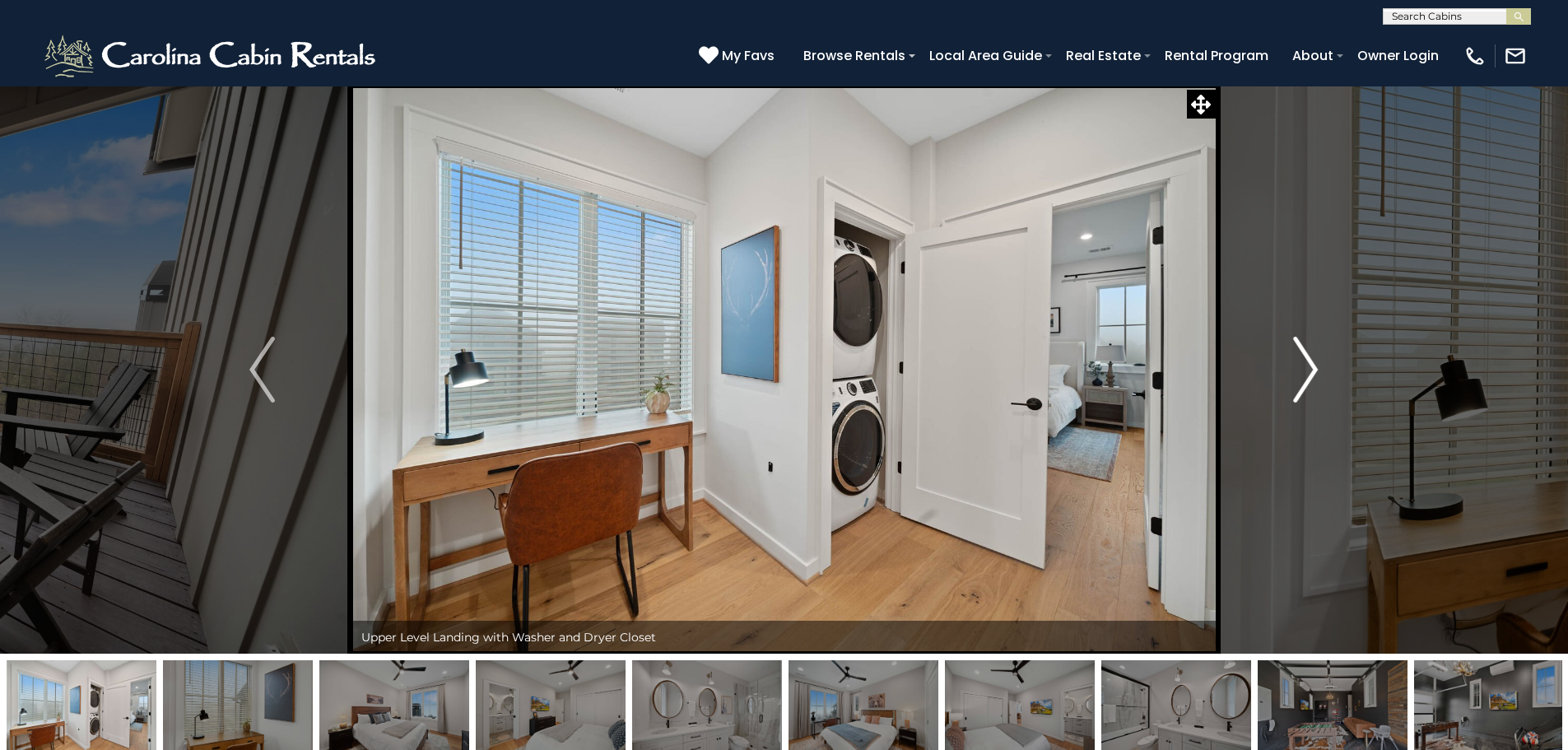
click at [1299, 369] on img "Next" at bounding box center [1305, 369] width 25 height 66
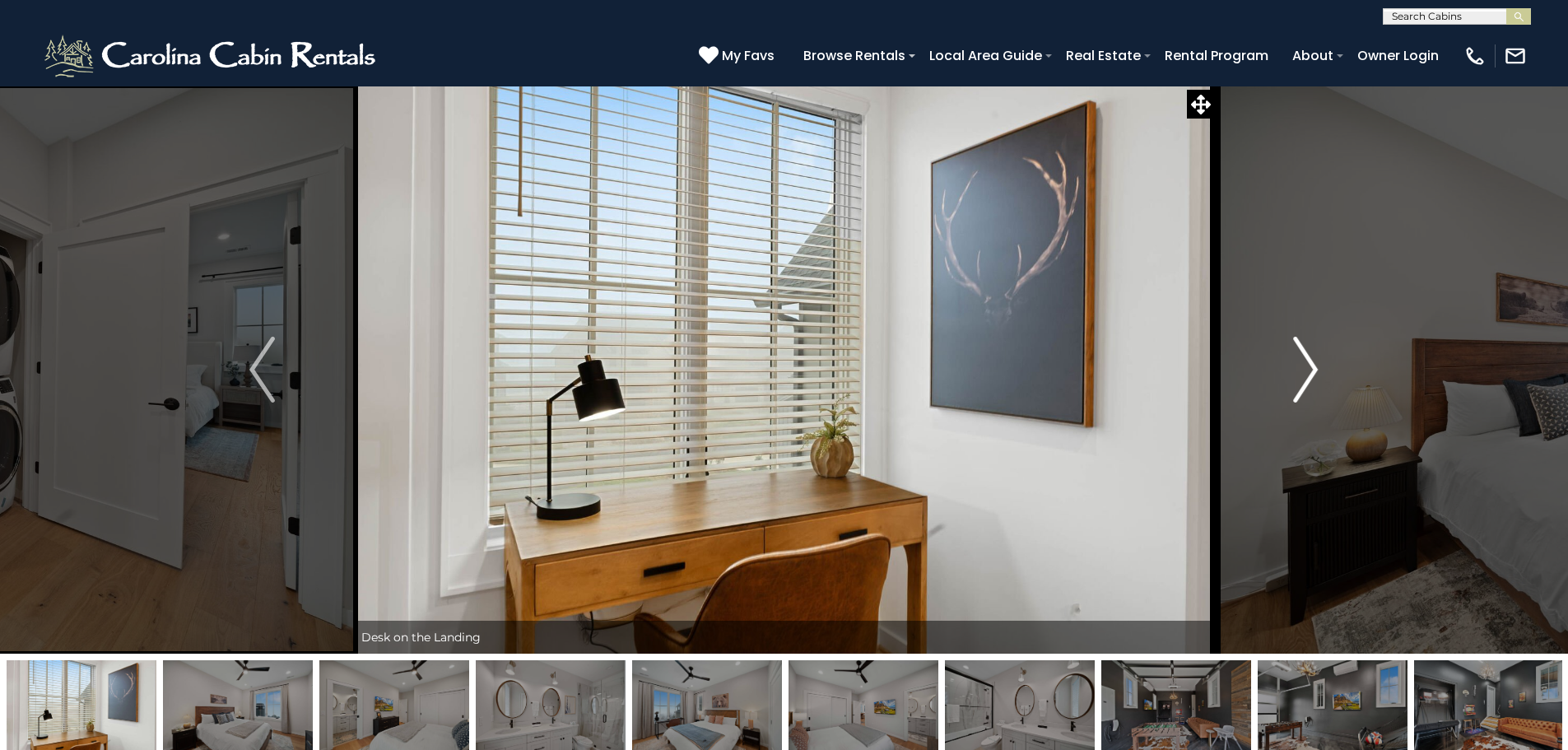
click at [1299, 369] on img "Next" at bounding box center [1305, 369] width 25 height 66
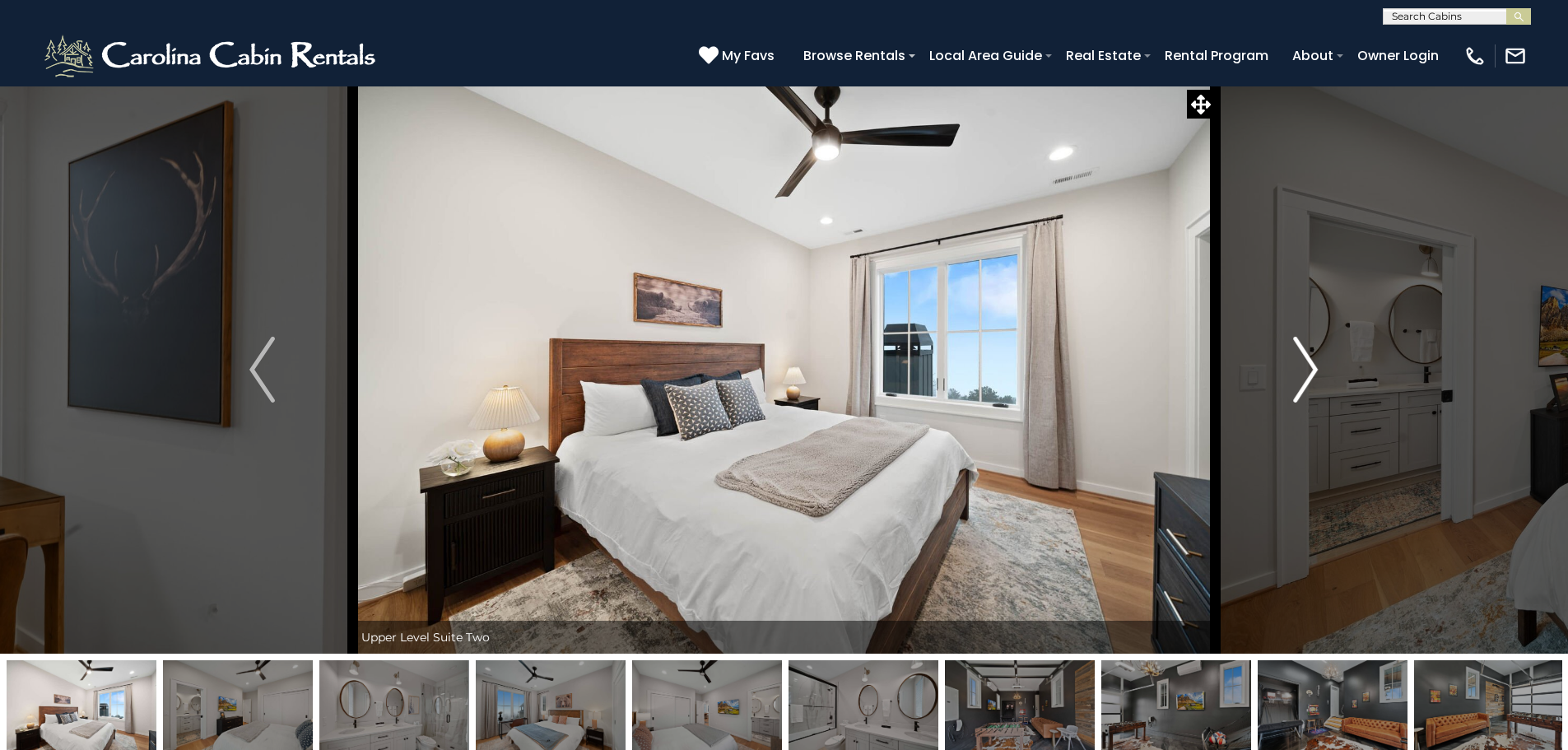
click at [1299, 369] on img "Next" at bounding box center [1305, 369] width 25 height 66
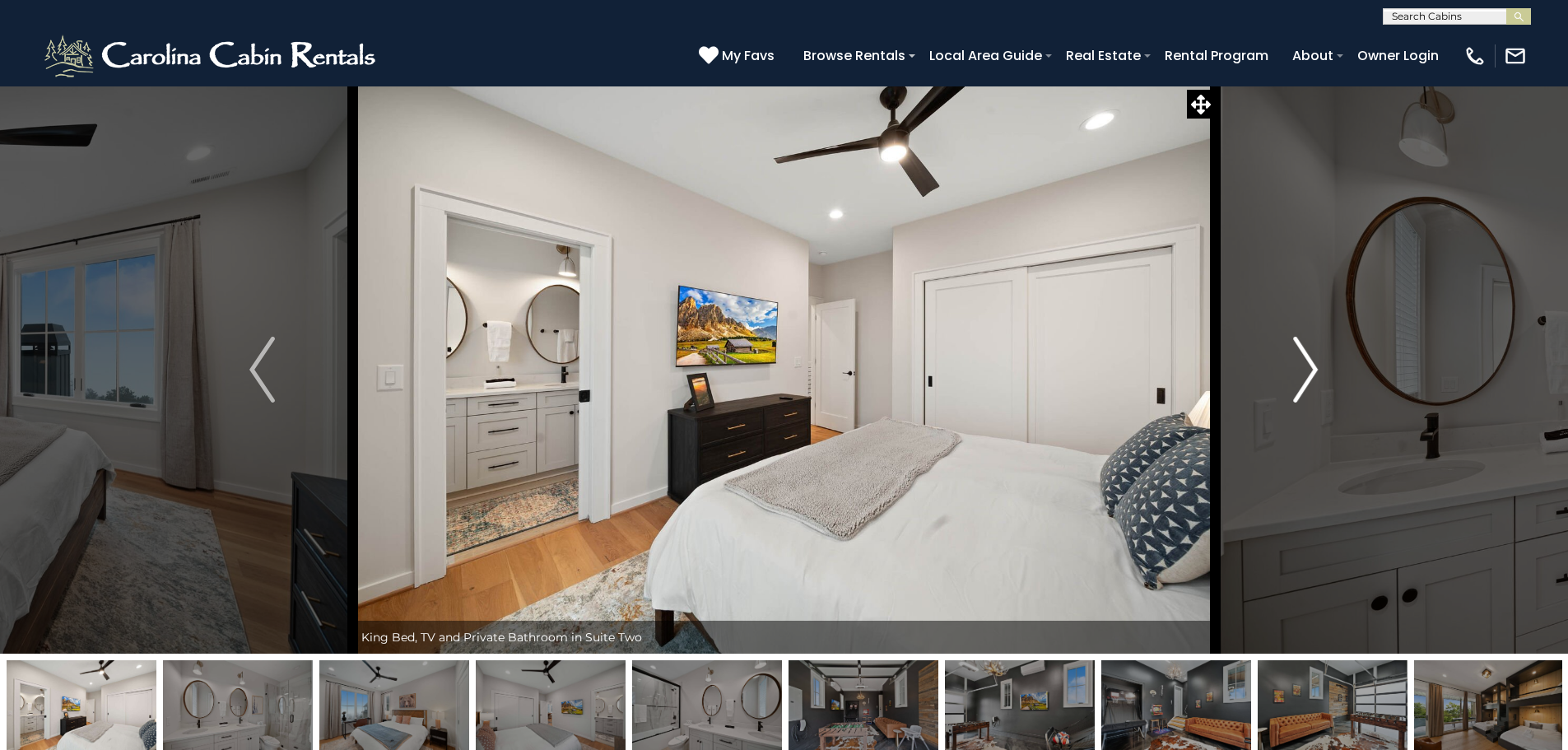
click at [1299, 369] on img "Next" at bounding box center [1305, 369] width 25 height 66
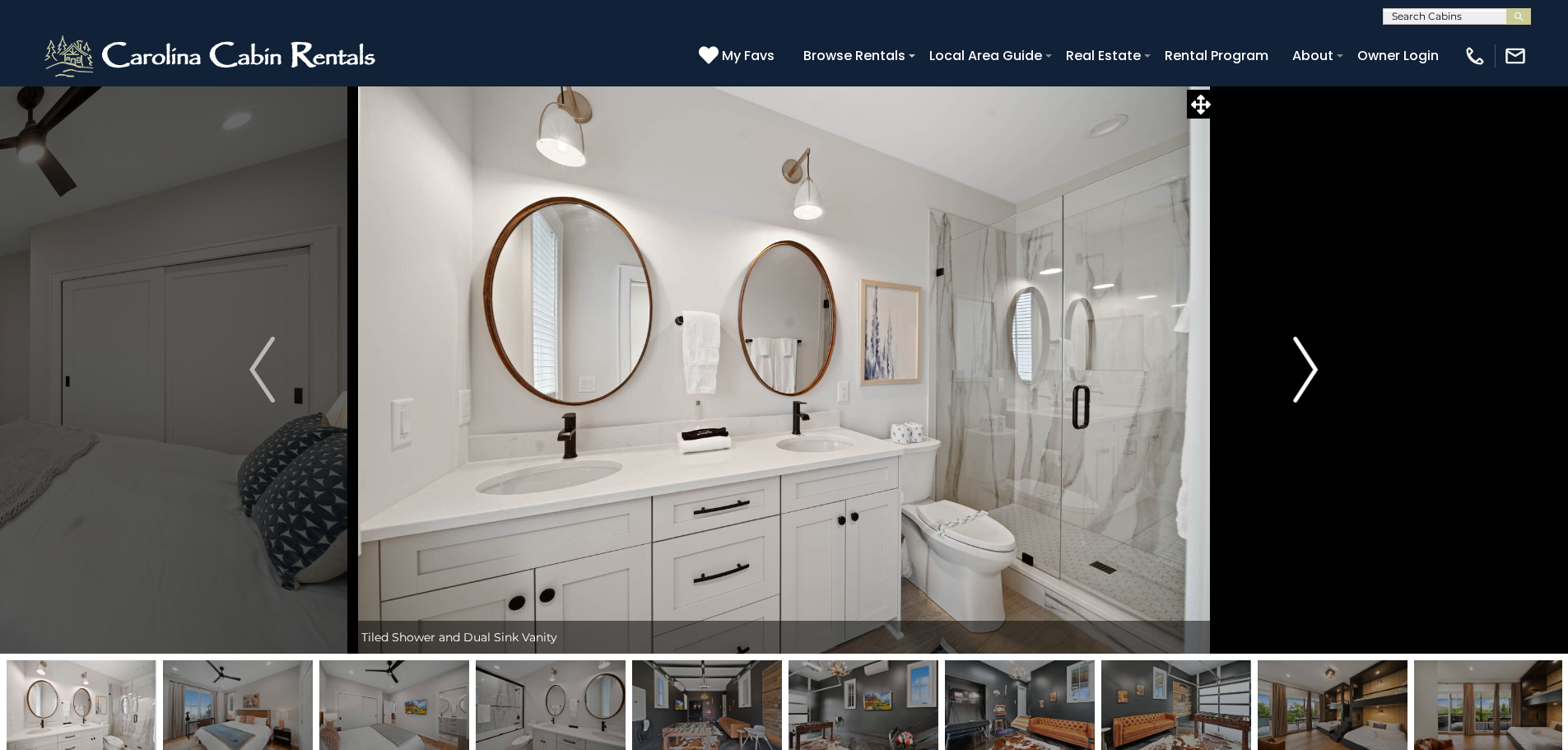
click at [1299, 369] on img "Next" at bounding box center [1305, 369] width 25 height 66
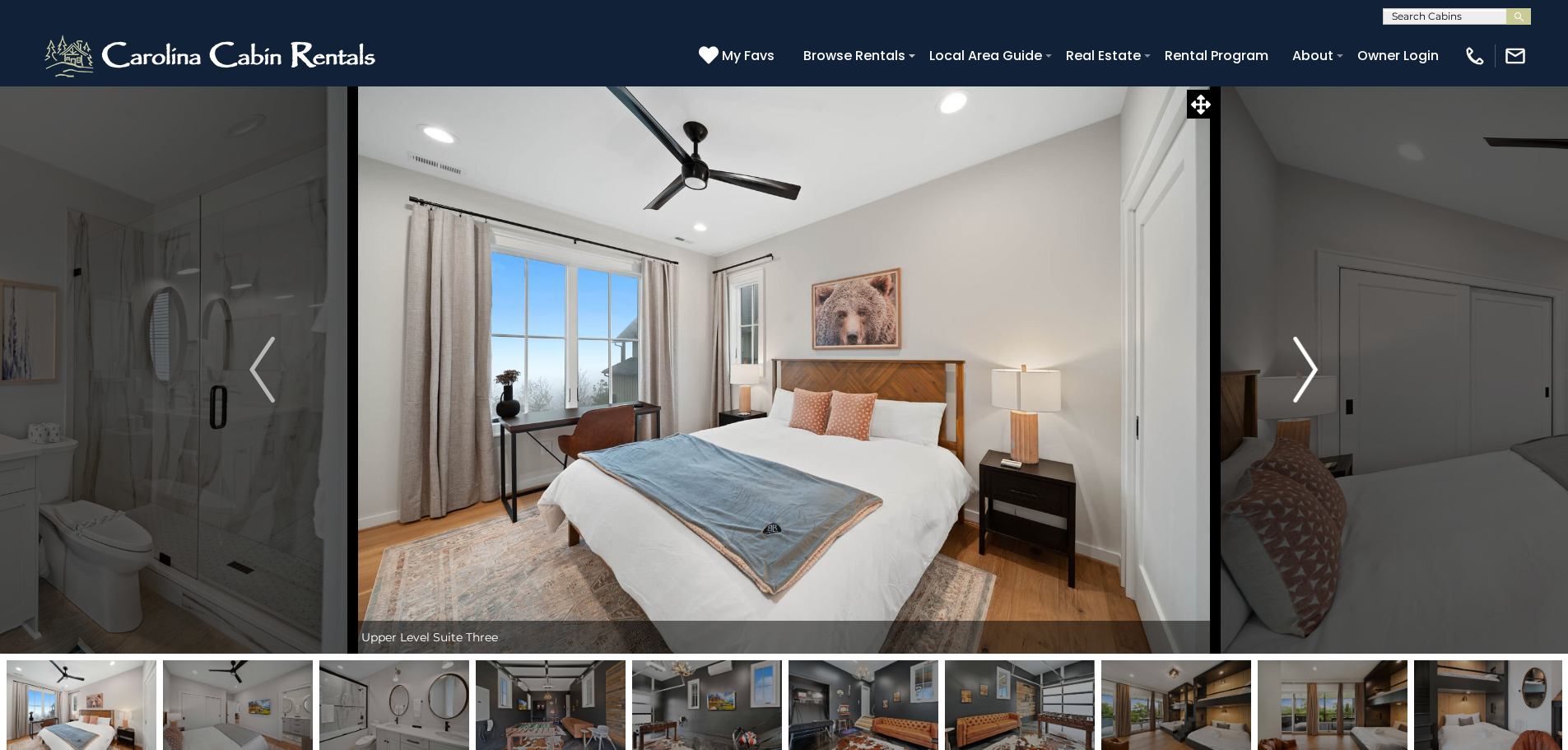
click at [1299, 369] on img "Next" at bounding box center [1305, 369] width 25 height 66
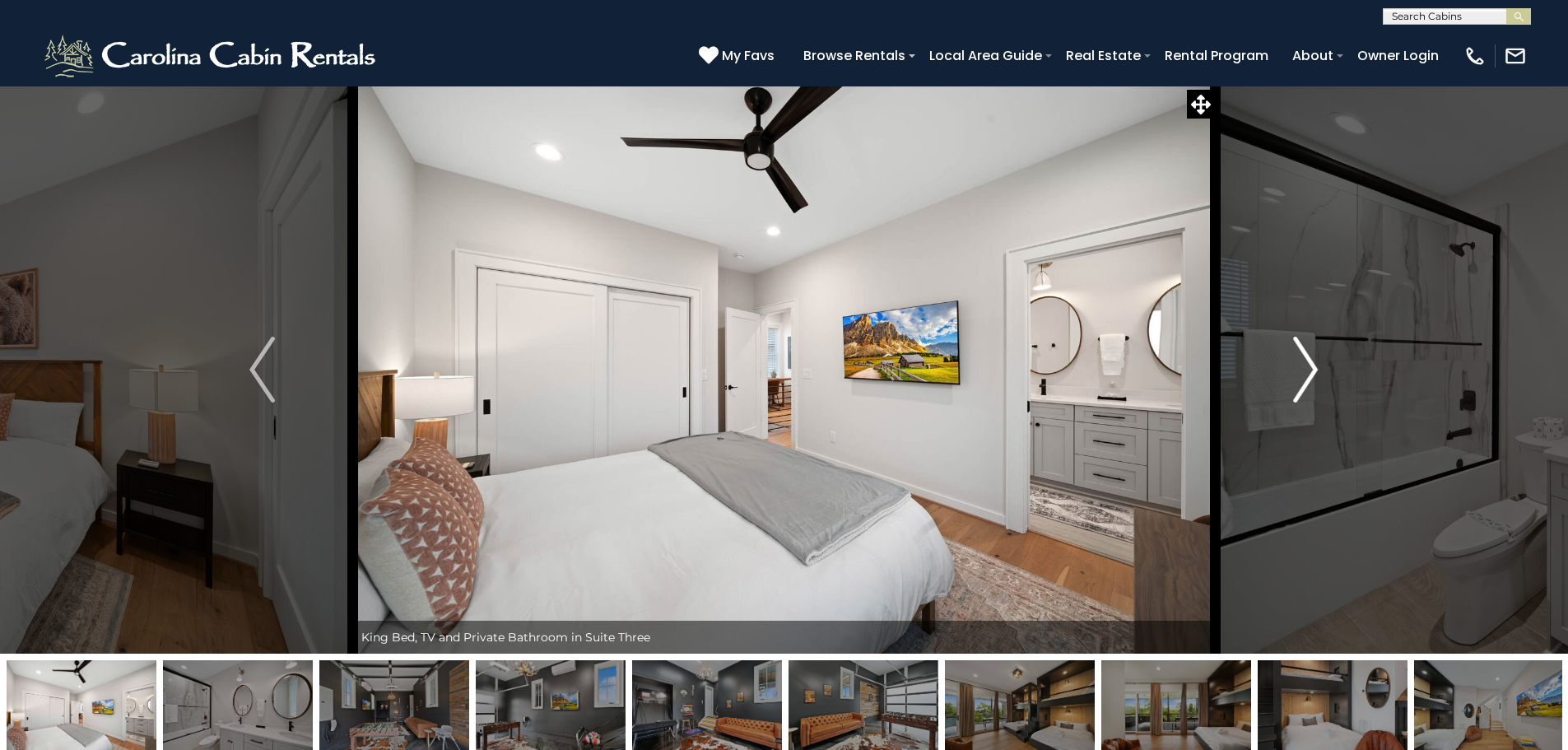
click at [1299, 369] on img "Next" at bounding box center [1305, 369] width 25 height 66
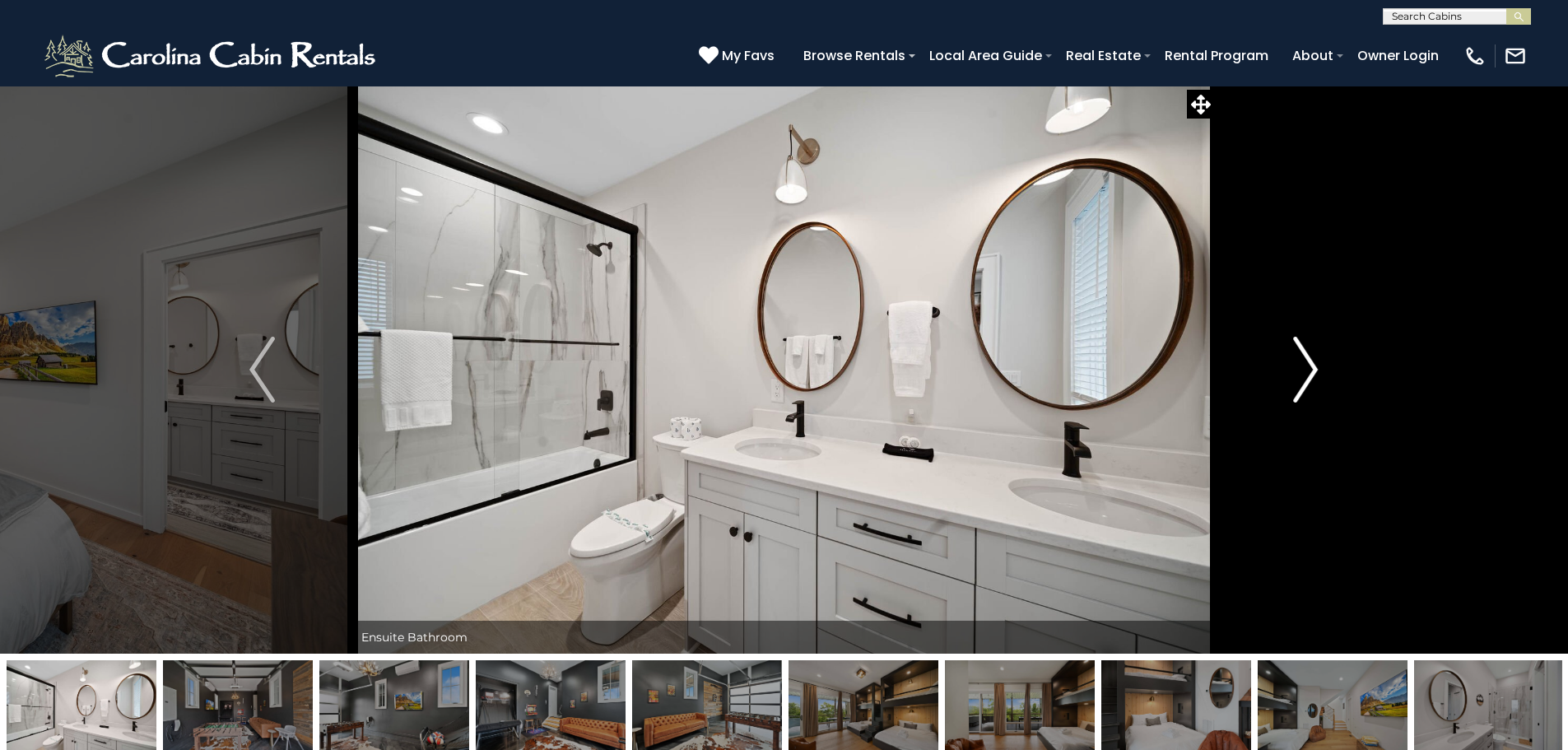
click at [1299, 369] on img "Next" at bounding box center [1305, 369] width 25 height 66
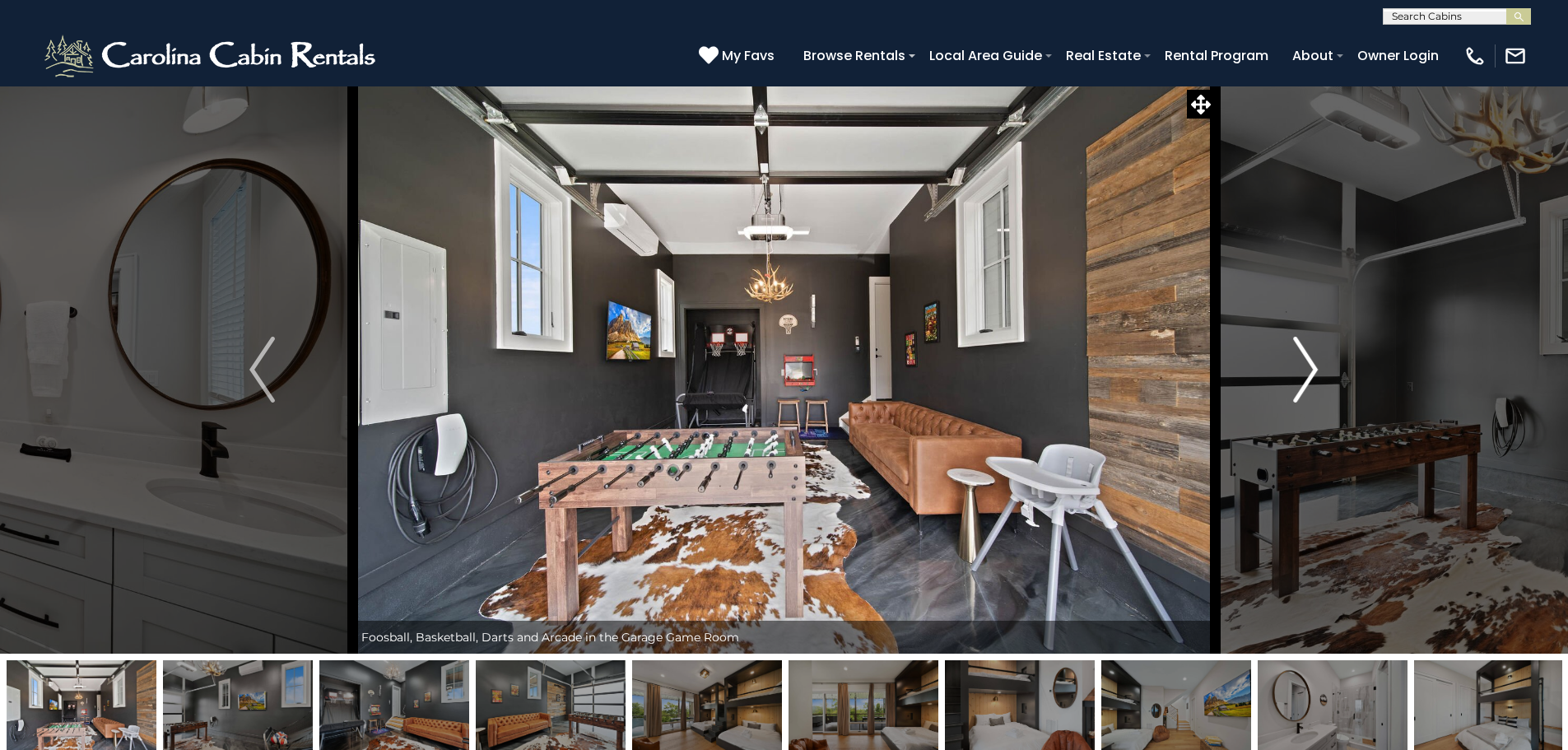
click at [1299, 369] on img "Next" at bounding box center [1305, 369] width 25 height 66
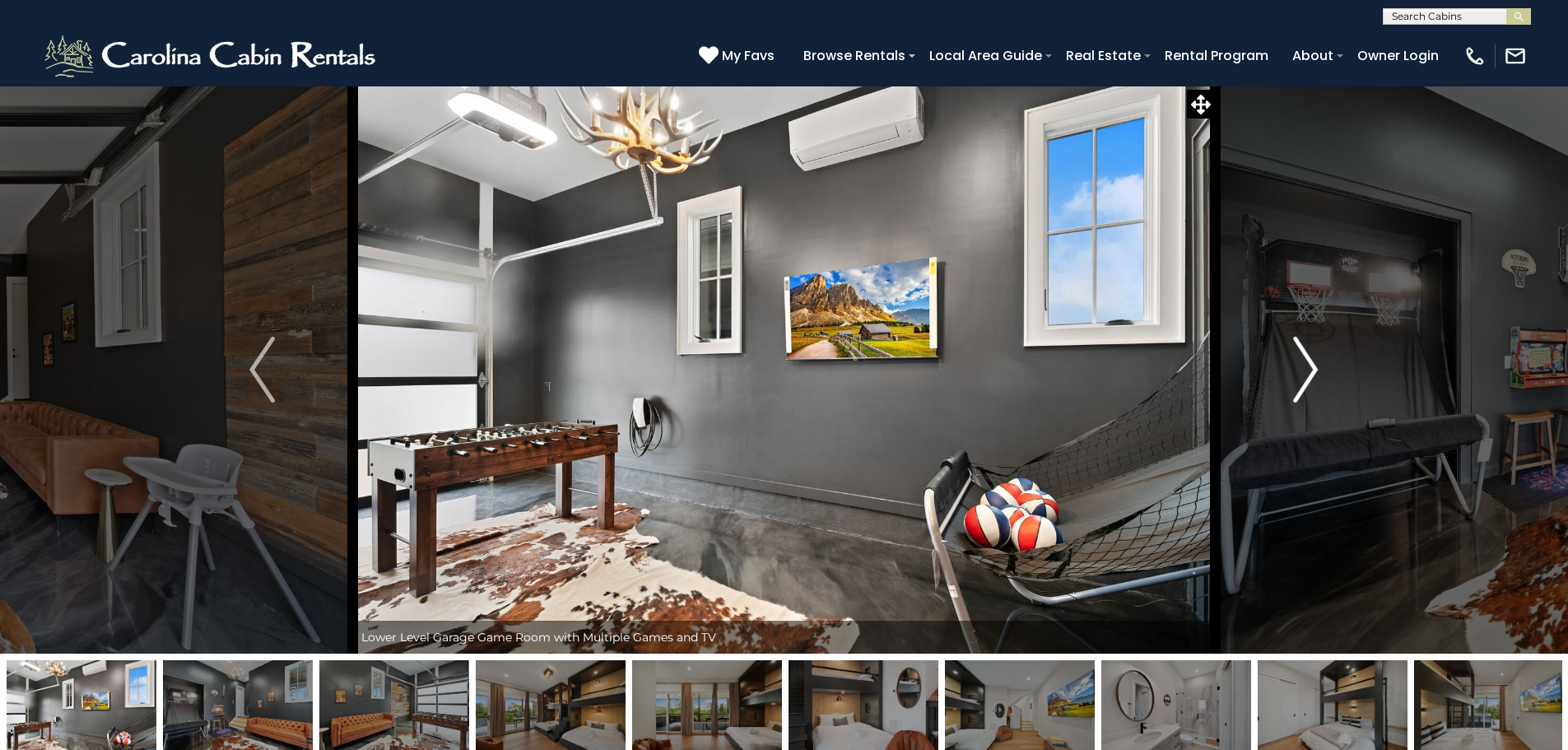
click at [1299, 369] on img "Next" at bounding box center [1305, 369] width 25 height 66
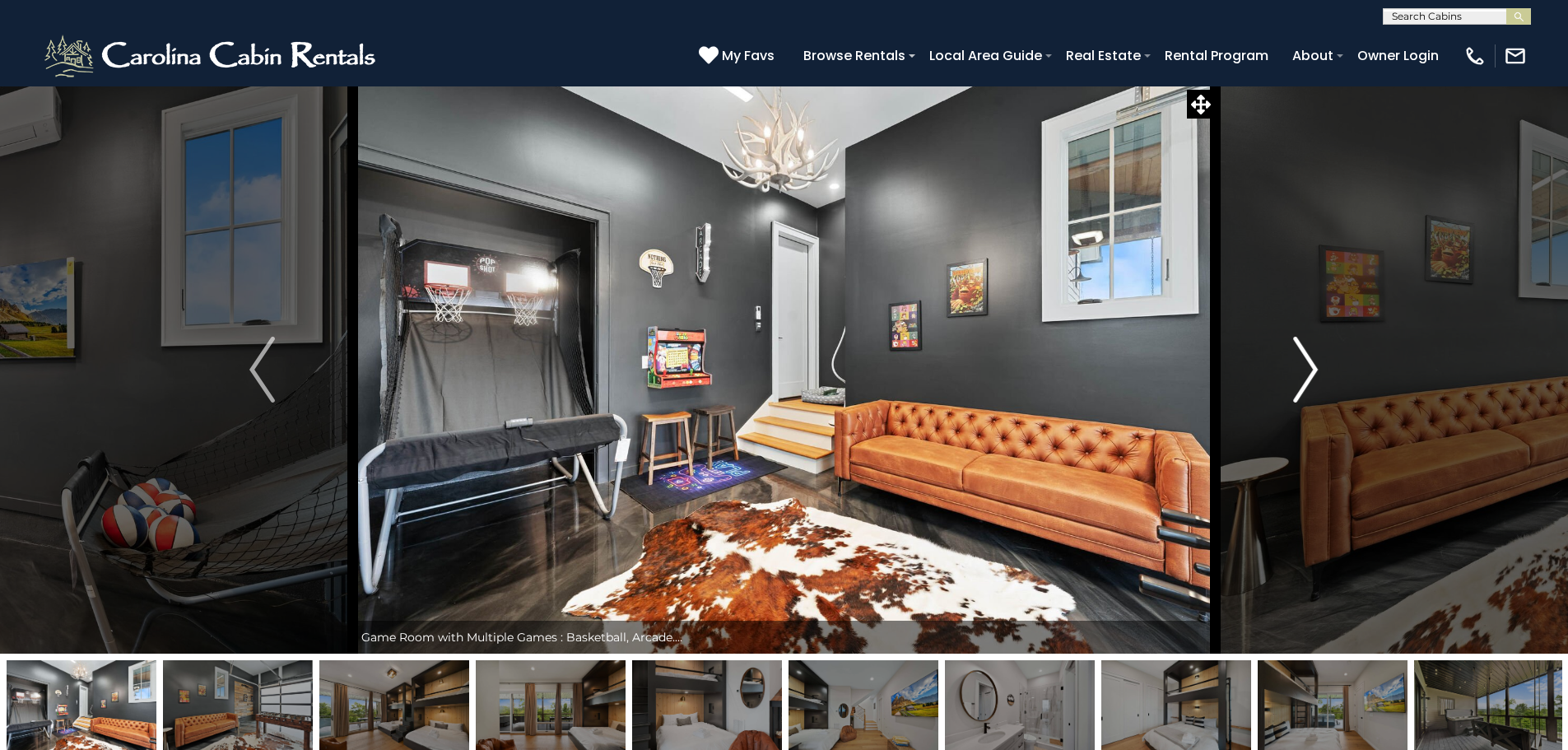
click at [1299, 369] on img "Next" at bounding box center [1305, 369] width 25 height 66
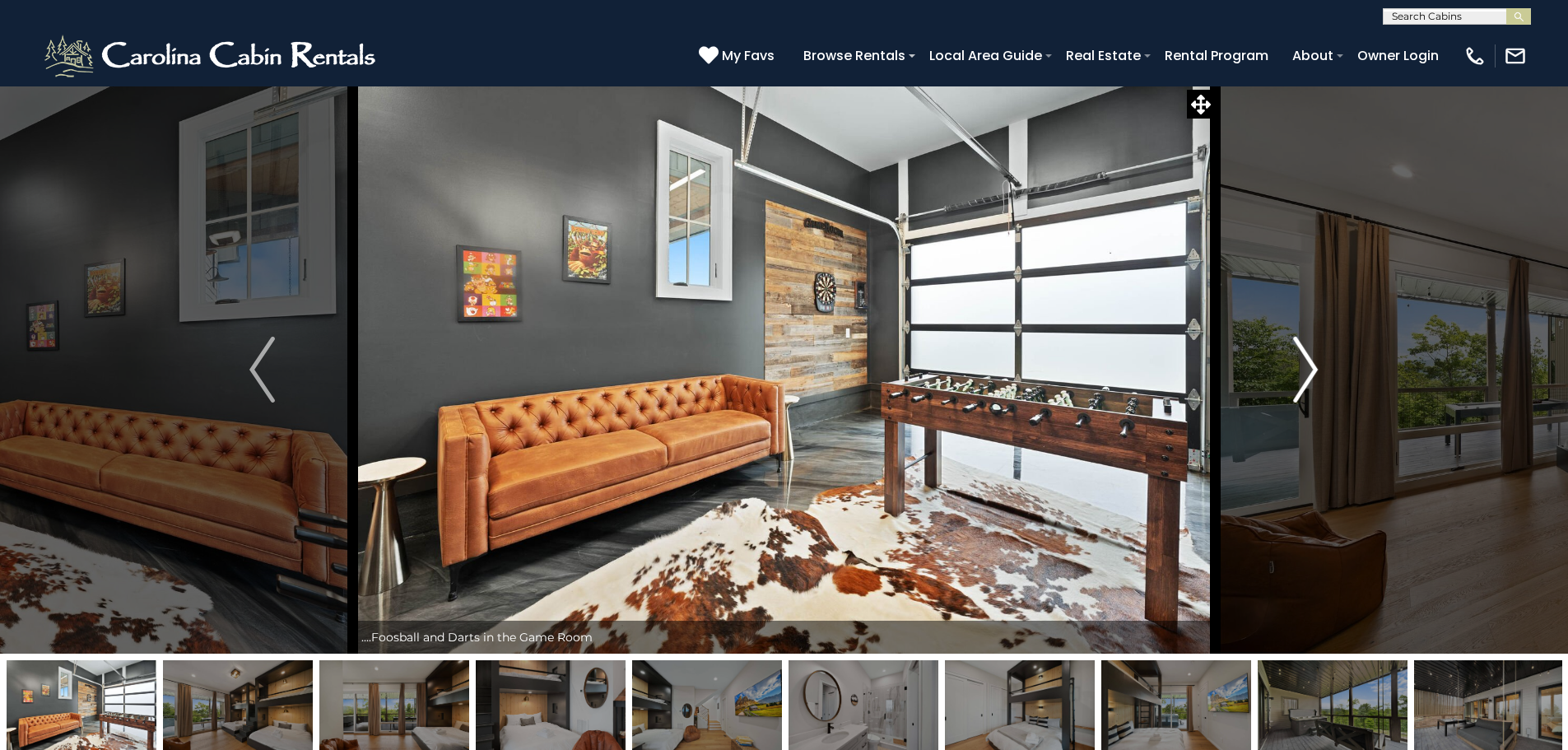
click at [1299, 369] on img "Next" at bounding box center [1305, 369] width 25 height 66
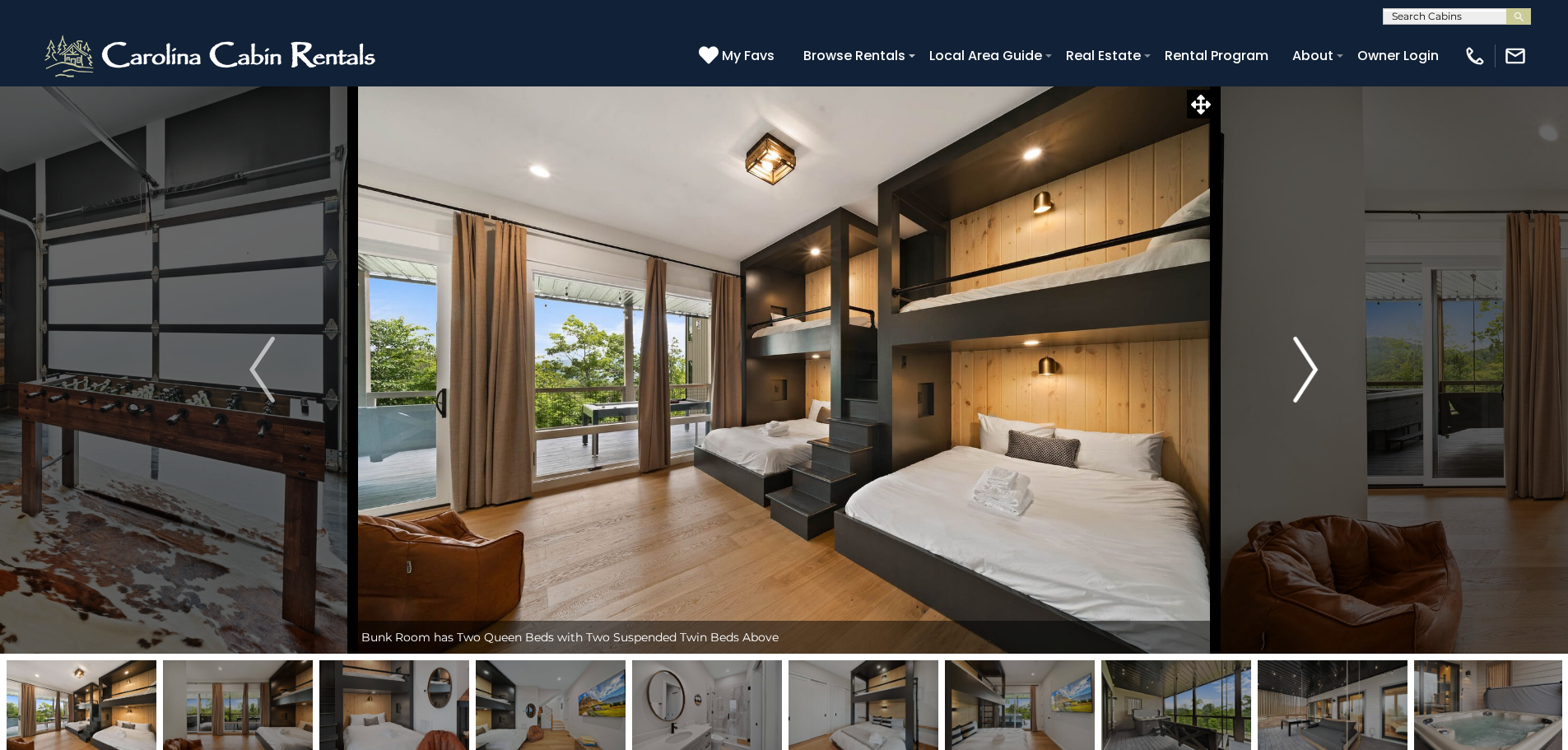
click at [1299, 369] on img "Next" at bounding box center [1305, 369] width 25 height 66
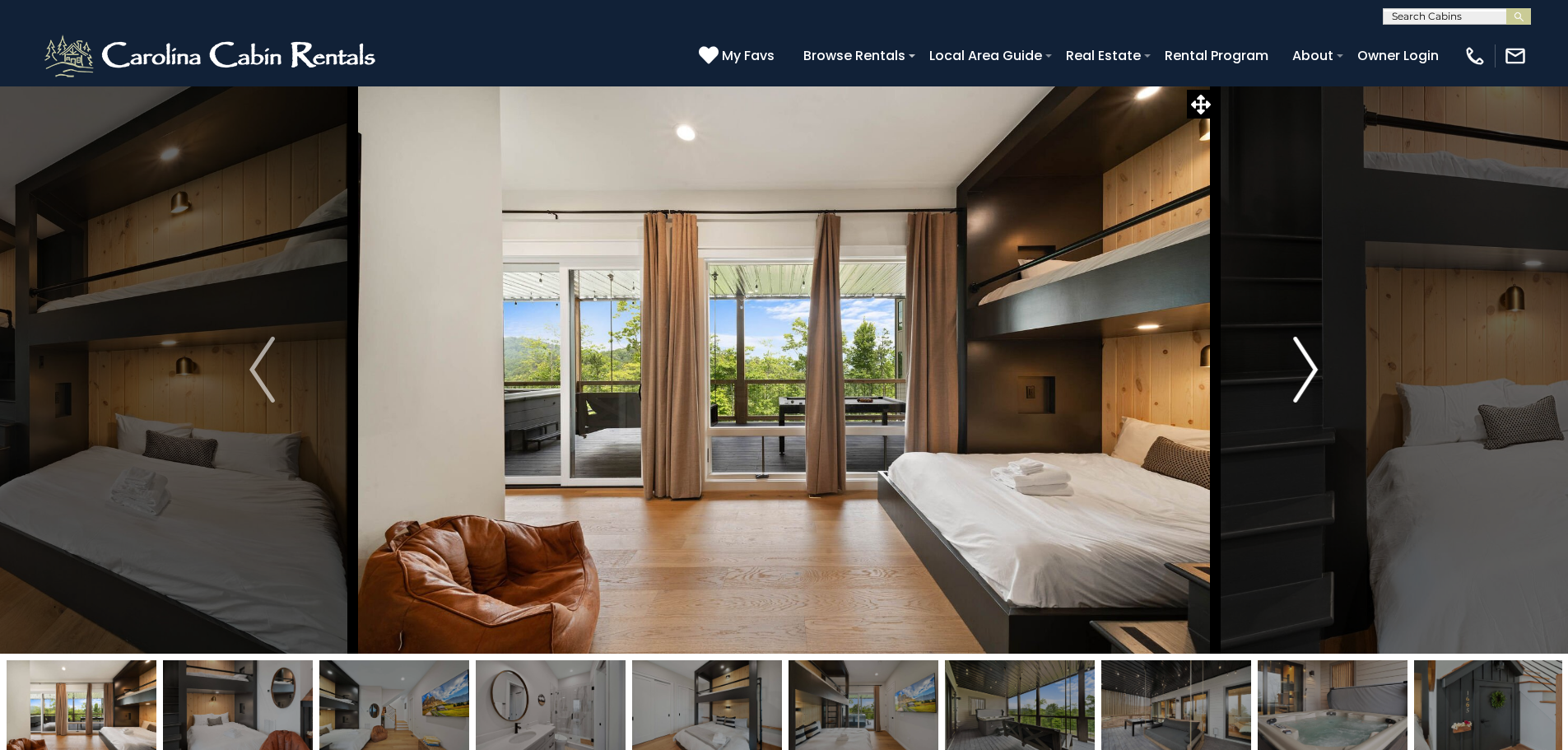
click at [1299, 369] on img "Next" at bounding box center [1305, 369] width 25 height 66
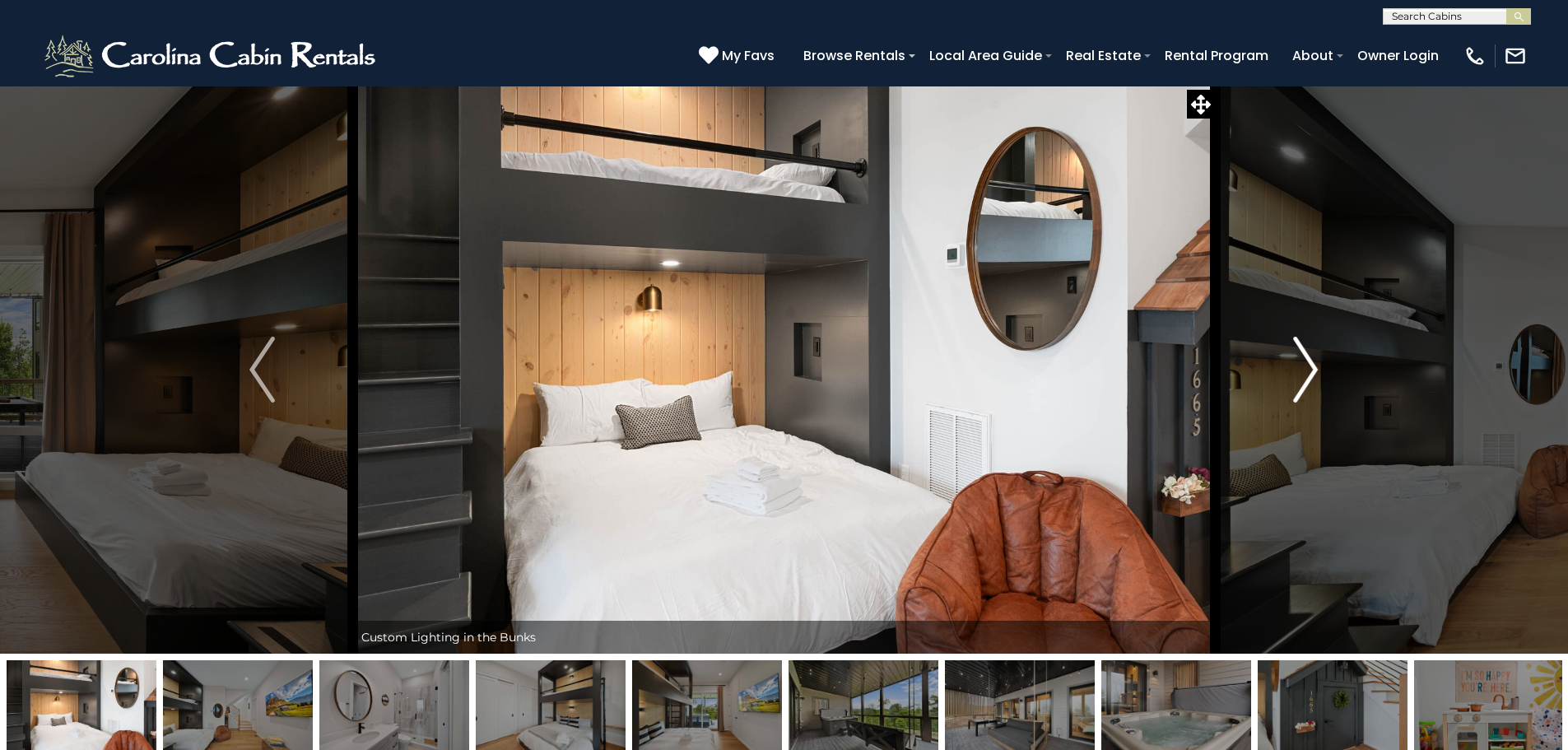
click at [1299, 369] on img "Next" at bounding box center [1305, 369] width 25 height 66
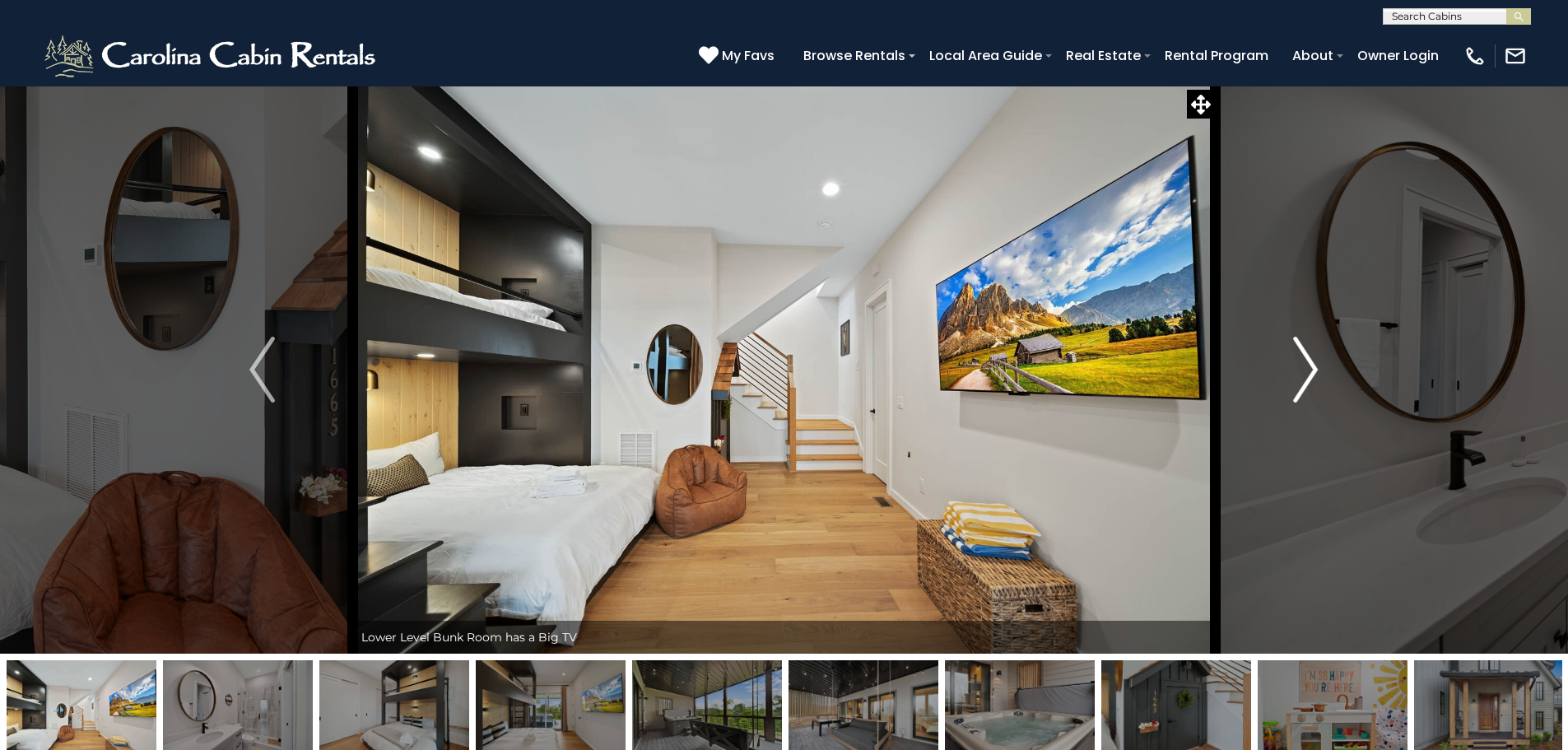
click at [1299, 369] on img "Next" at bounding box center [1305, 369] width 25 height 66
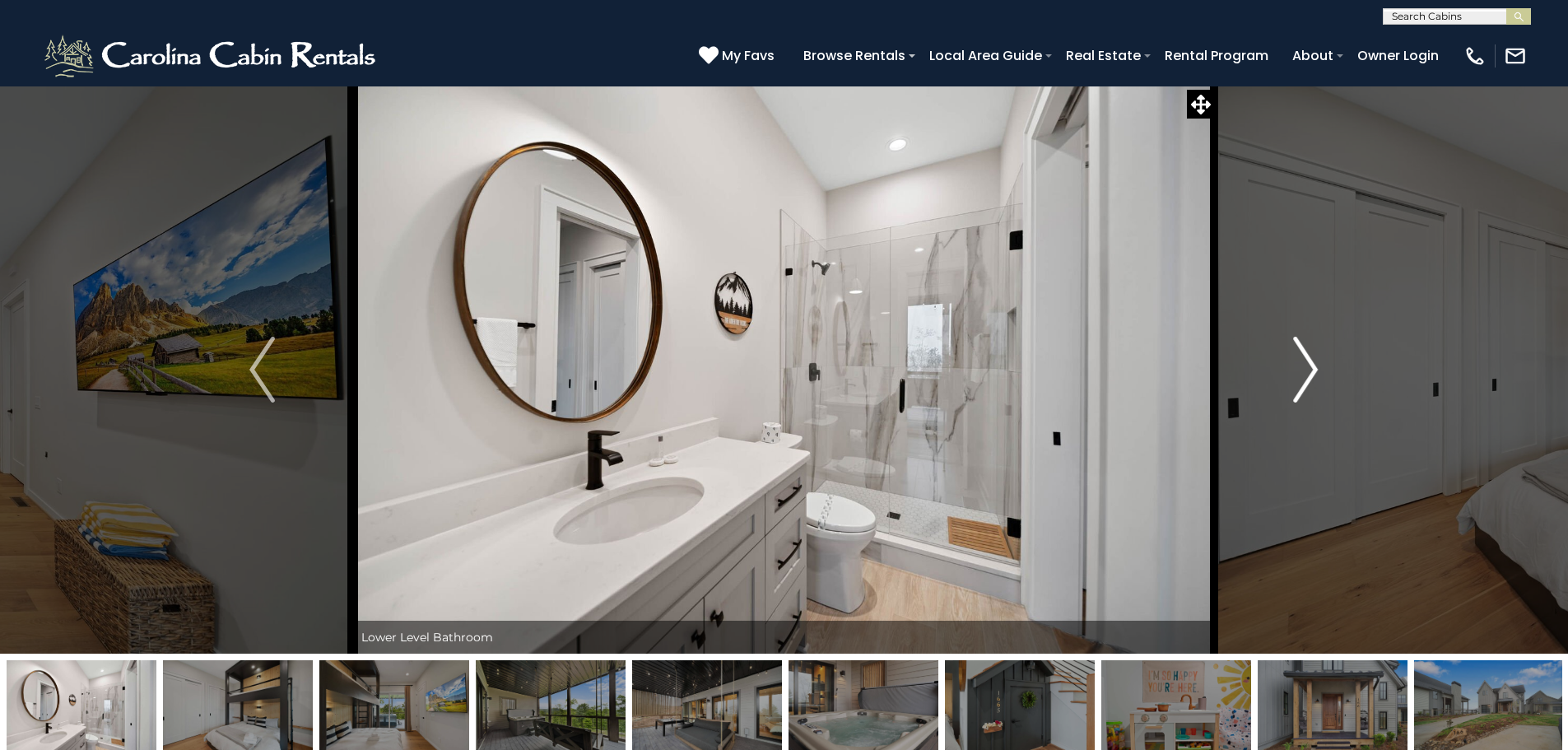
click at [1299, 369] on img "Next" at bounding box center [1305, 369] width 25 height 66
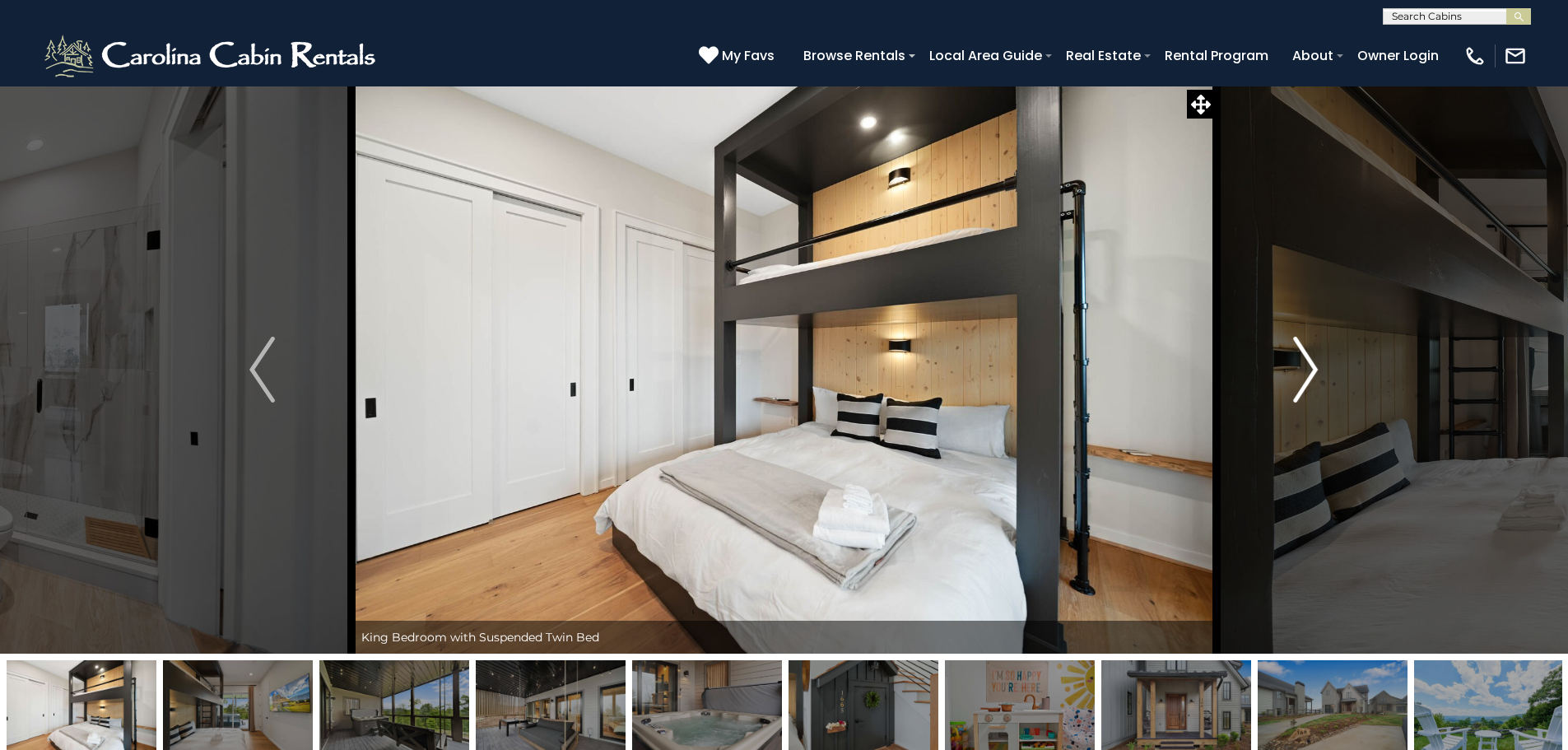
click at [1299, 369] on img "Next" at bounding box center [1305, 369] width 25 height 66
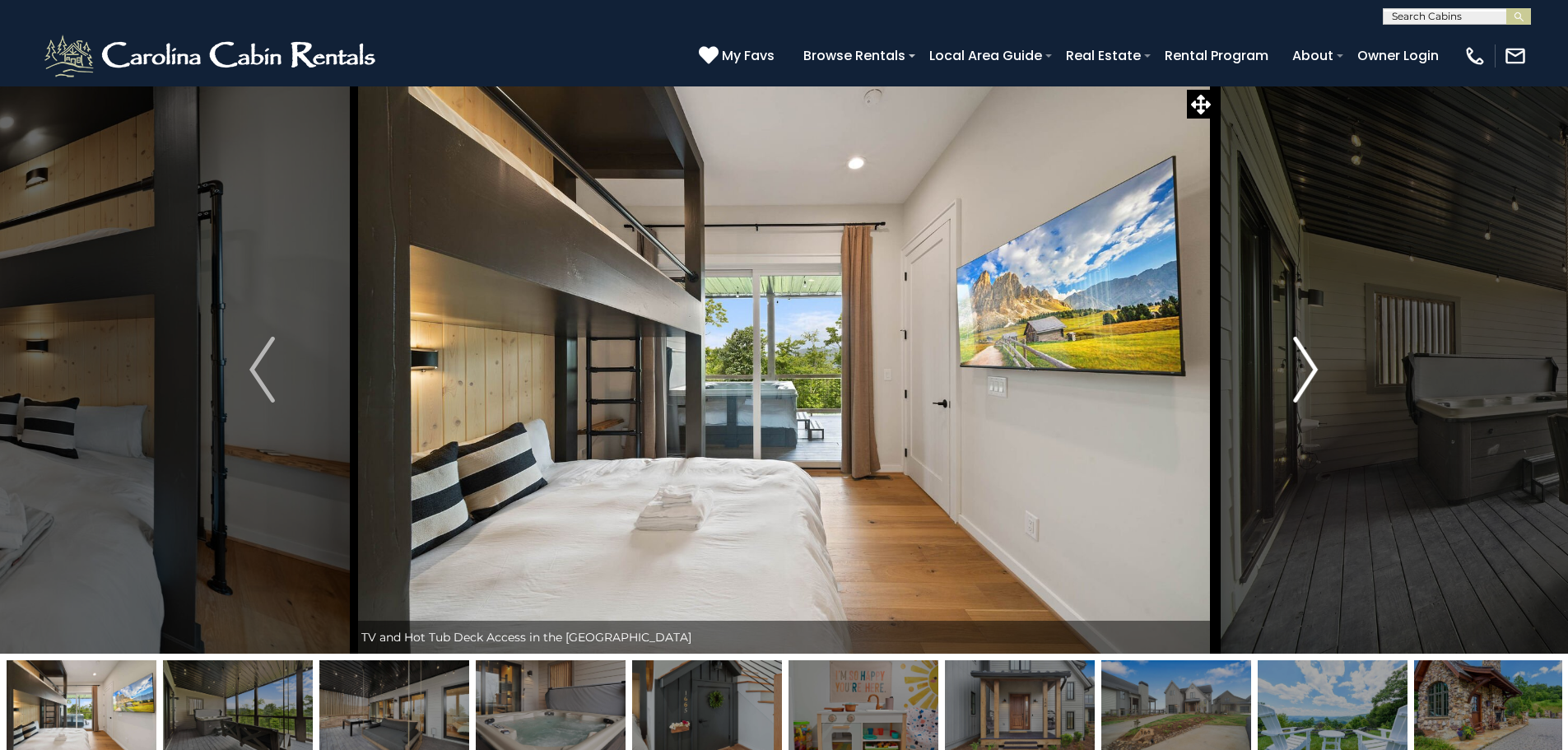
click at [1299, 369] on img "Next" at bounding box center [1305, 369] width 25 height 66
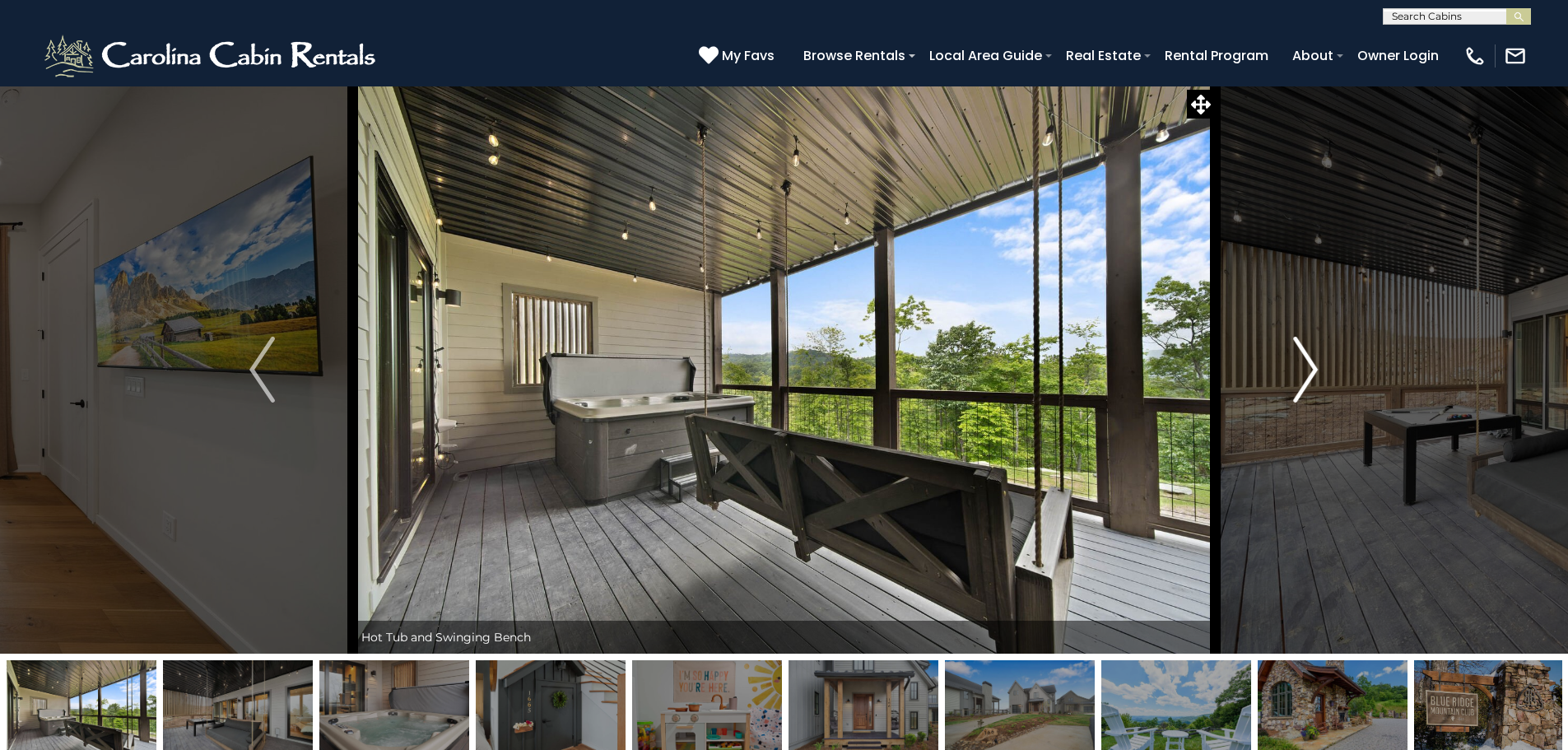
click at [1299, 369] on img "Next" at bounding box center [1305, 369] width 25 height 66
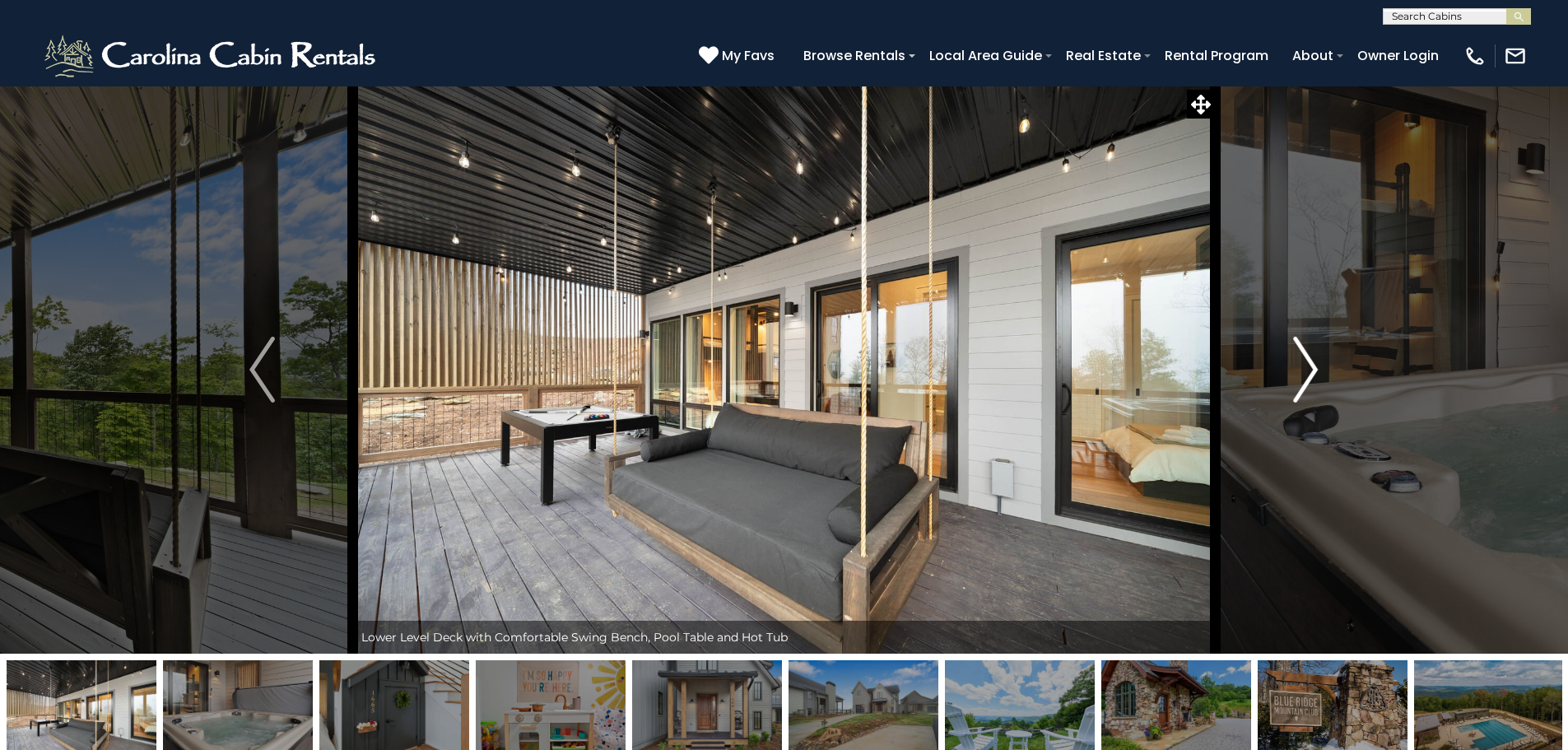
click at [1299, 369] on img "Next" at bounding box center [1305, 369] width 25 height 66
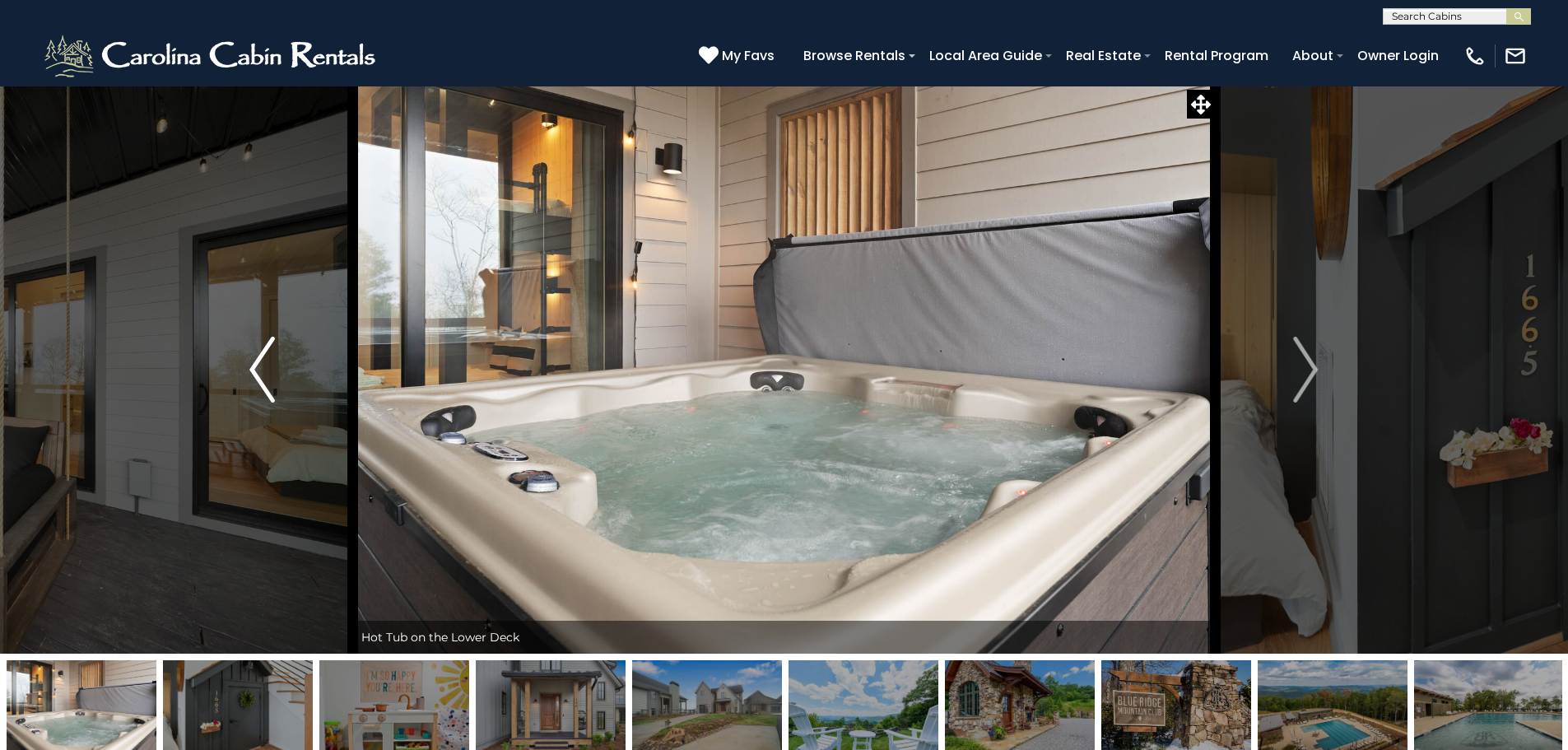
click at [265, 379] on img "Previous" at bounding box center [262, 369] width 25 height 66
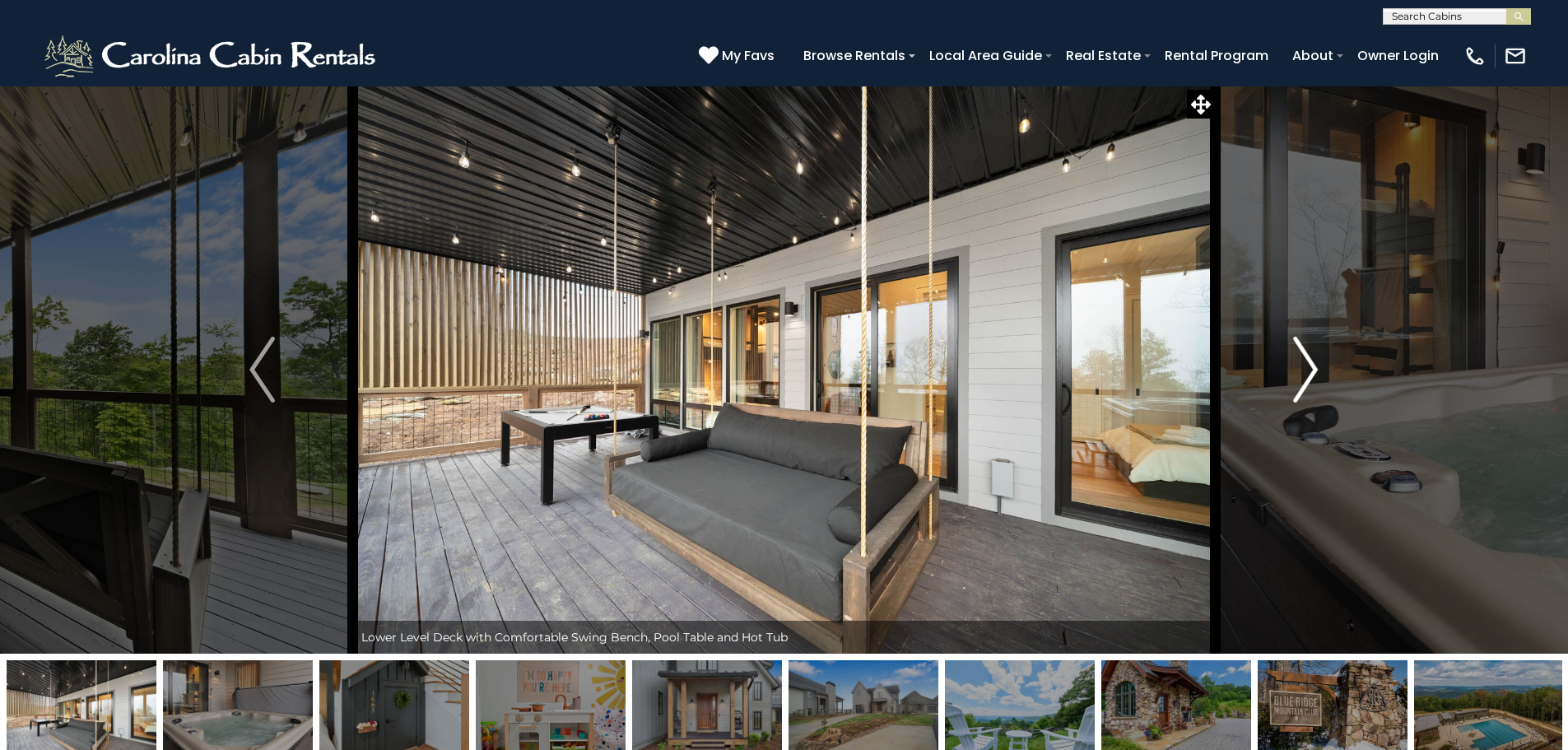
click at [1311, 368] on img "Next" at bounding box center [1305, 369] width 25 height 66
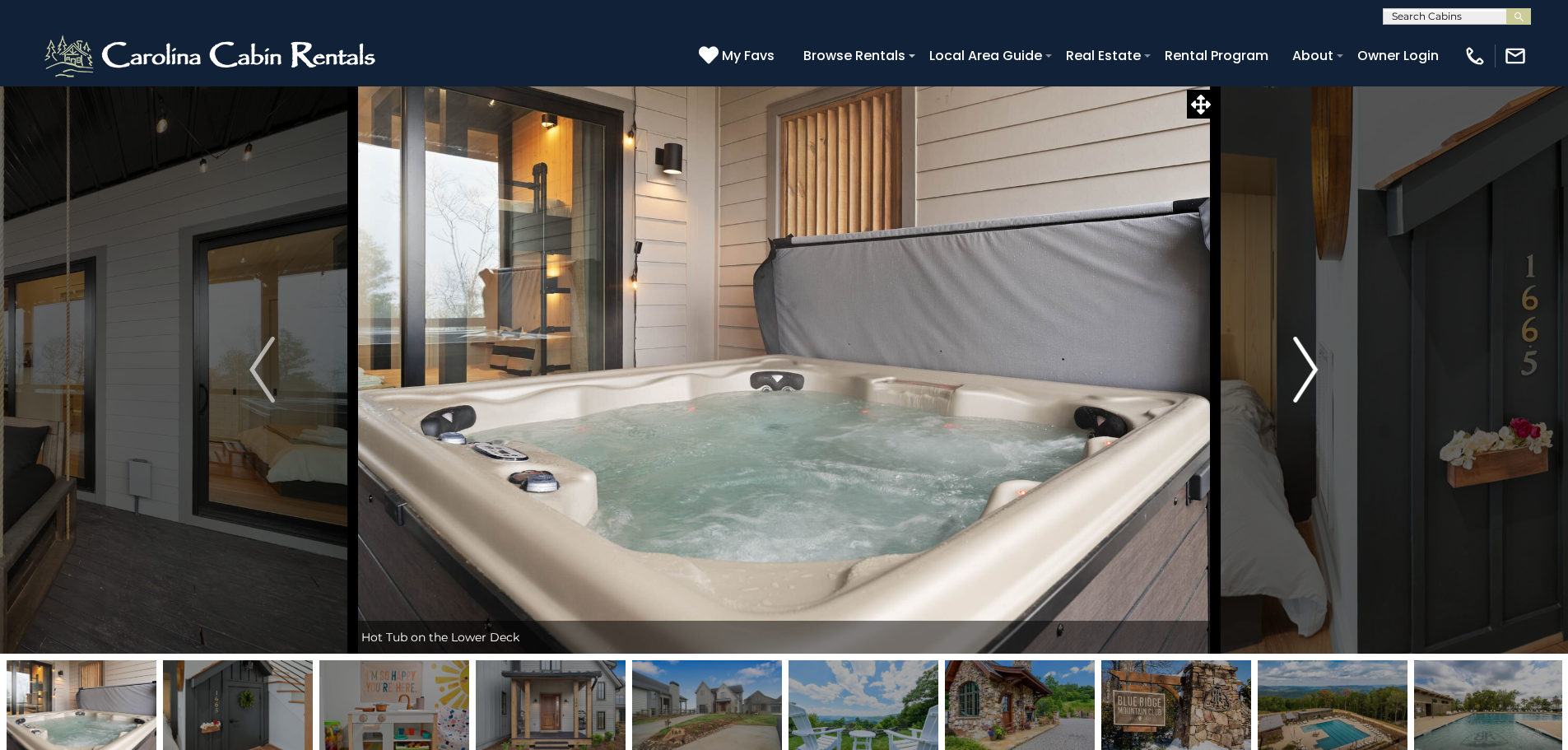
click at [1311, 368] on img "Next" at bounding box center [1305, 369] width 25 height 66
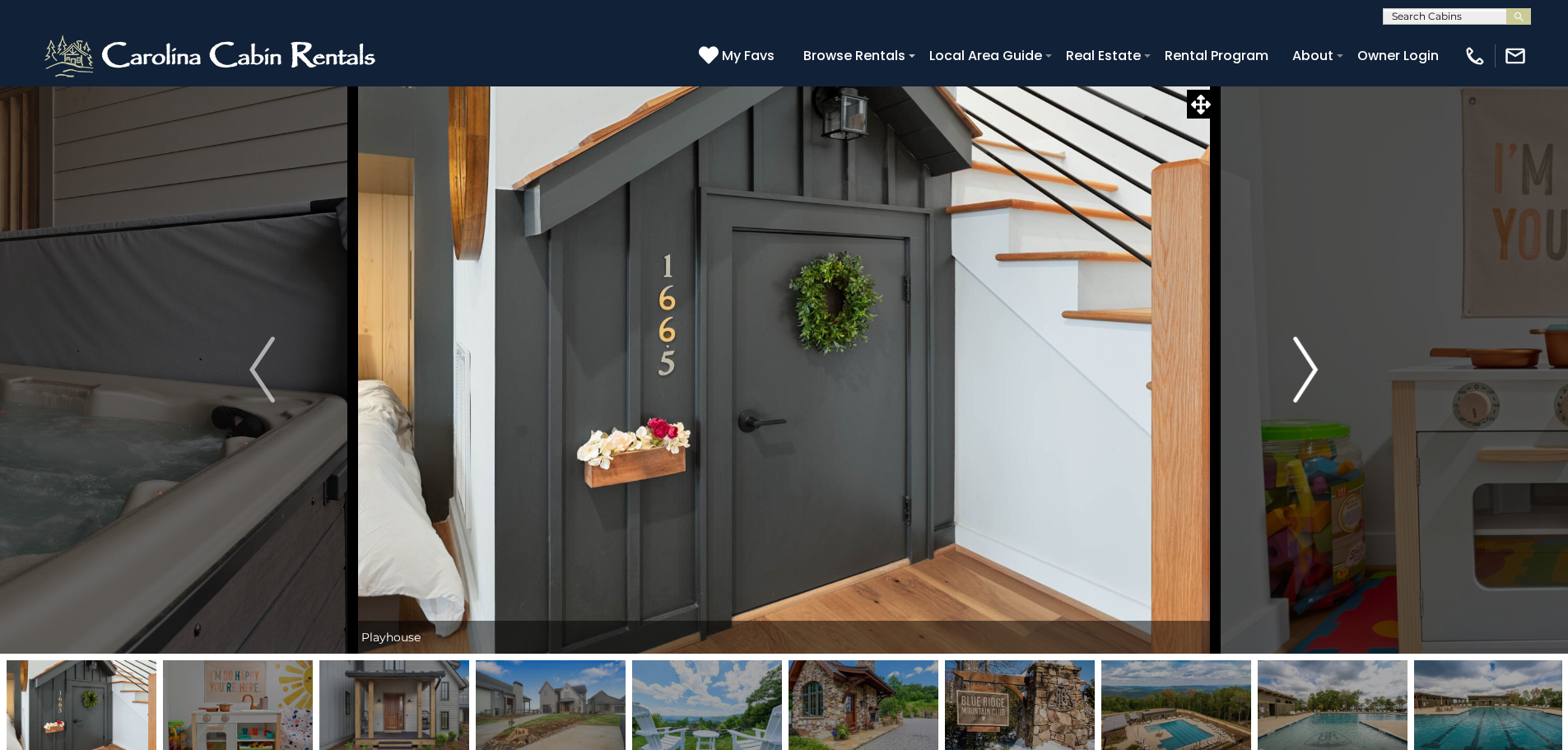
click at [1311, 368] on img "Next" at bounding box center [1305, 369] width 25 height 66
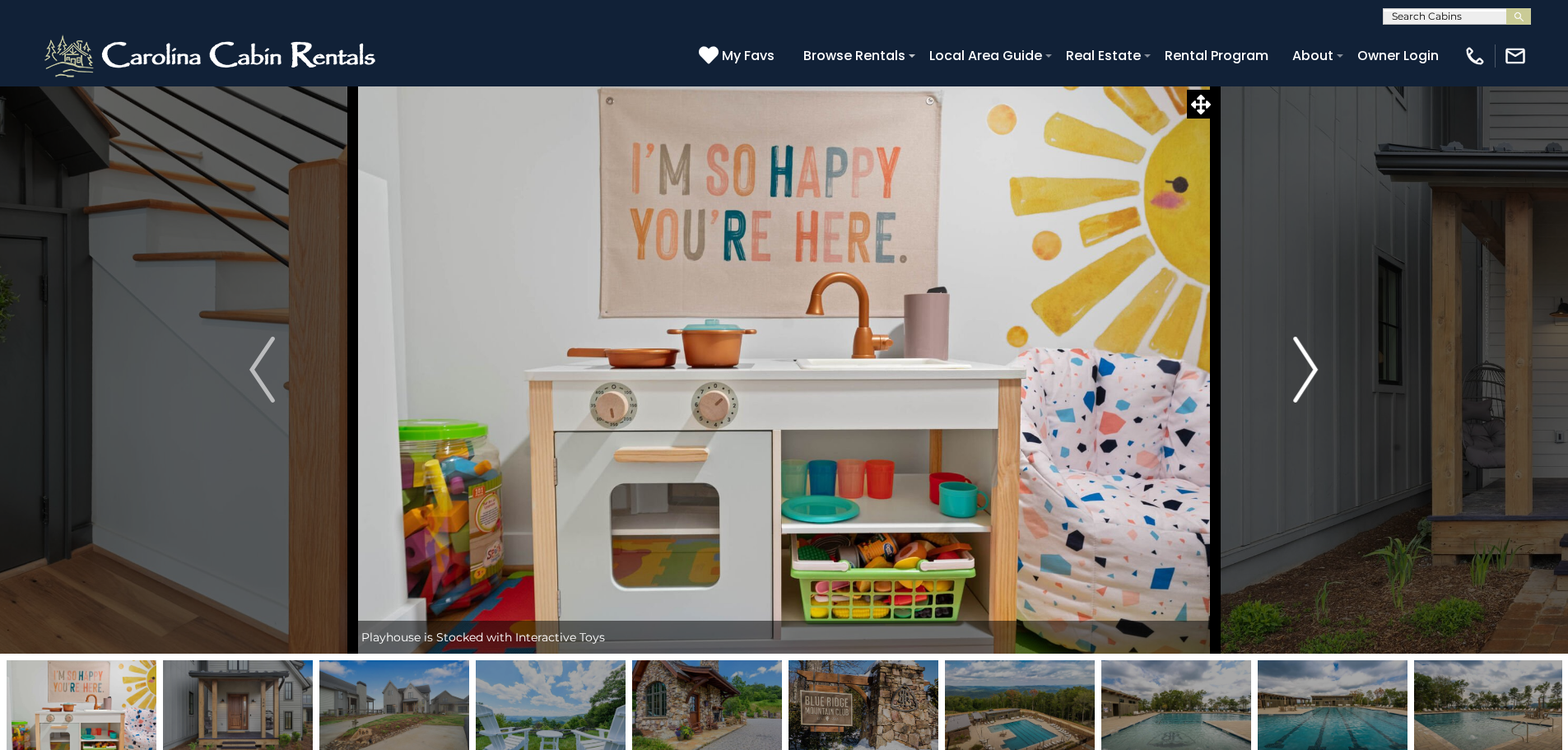
click at [1311, 368] on img "Next" at bounding box center [1305, 369] width 25 height 66
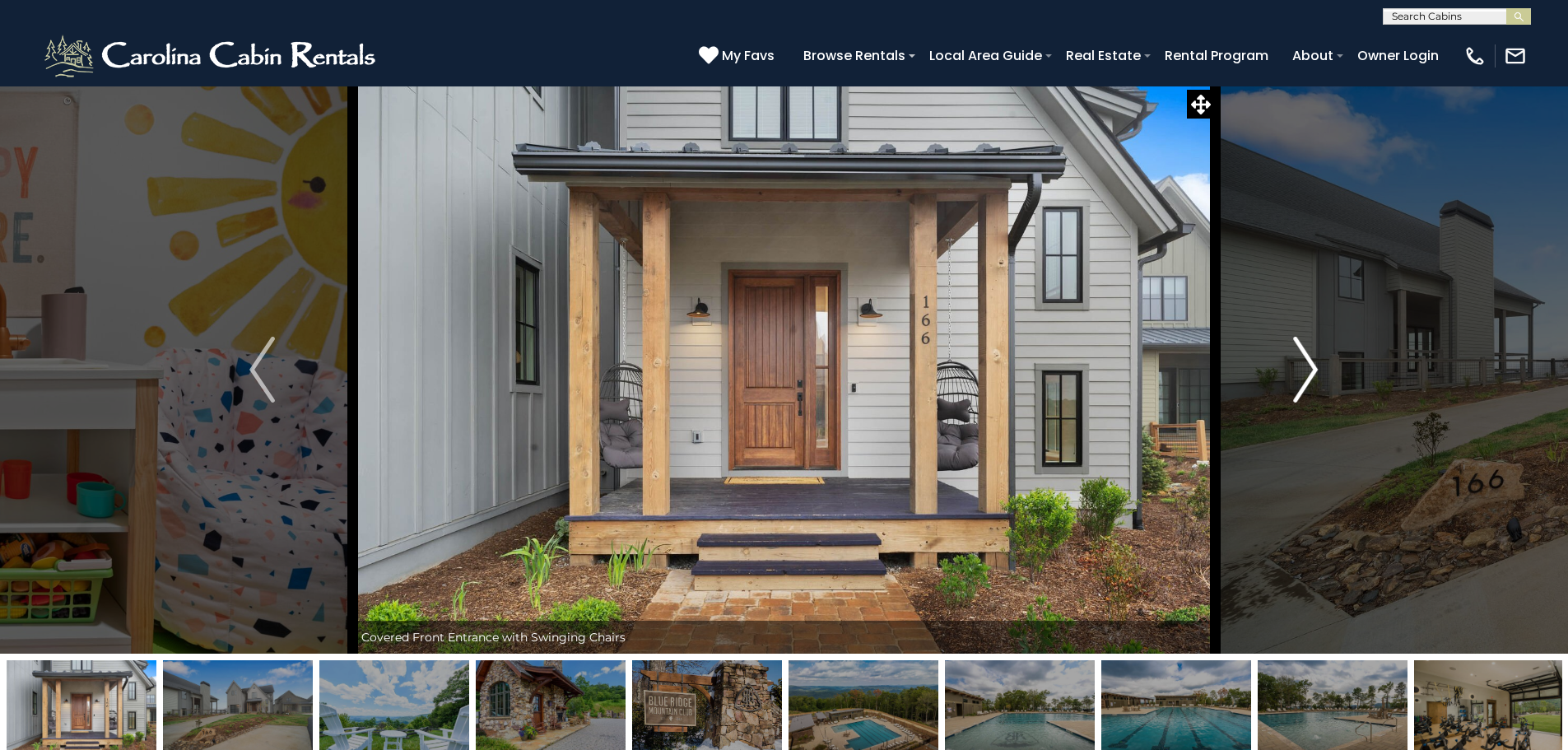
click at [1311, 368] on img "Next" at bounding box center [1305, 369] width 25 height 66
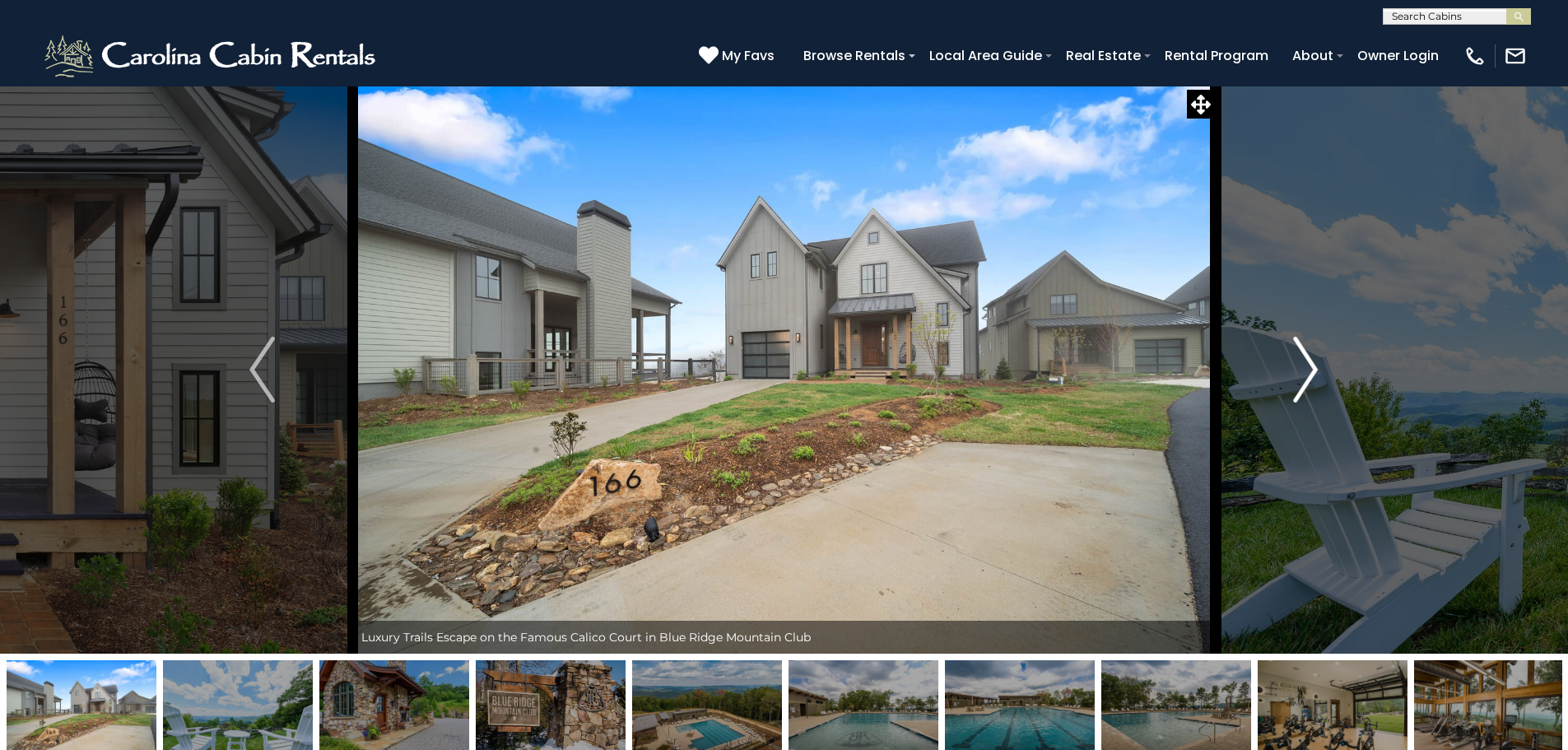
click at [1311, 368] on img "Next" at bounding box center [1305, 369] width 25 height 66
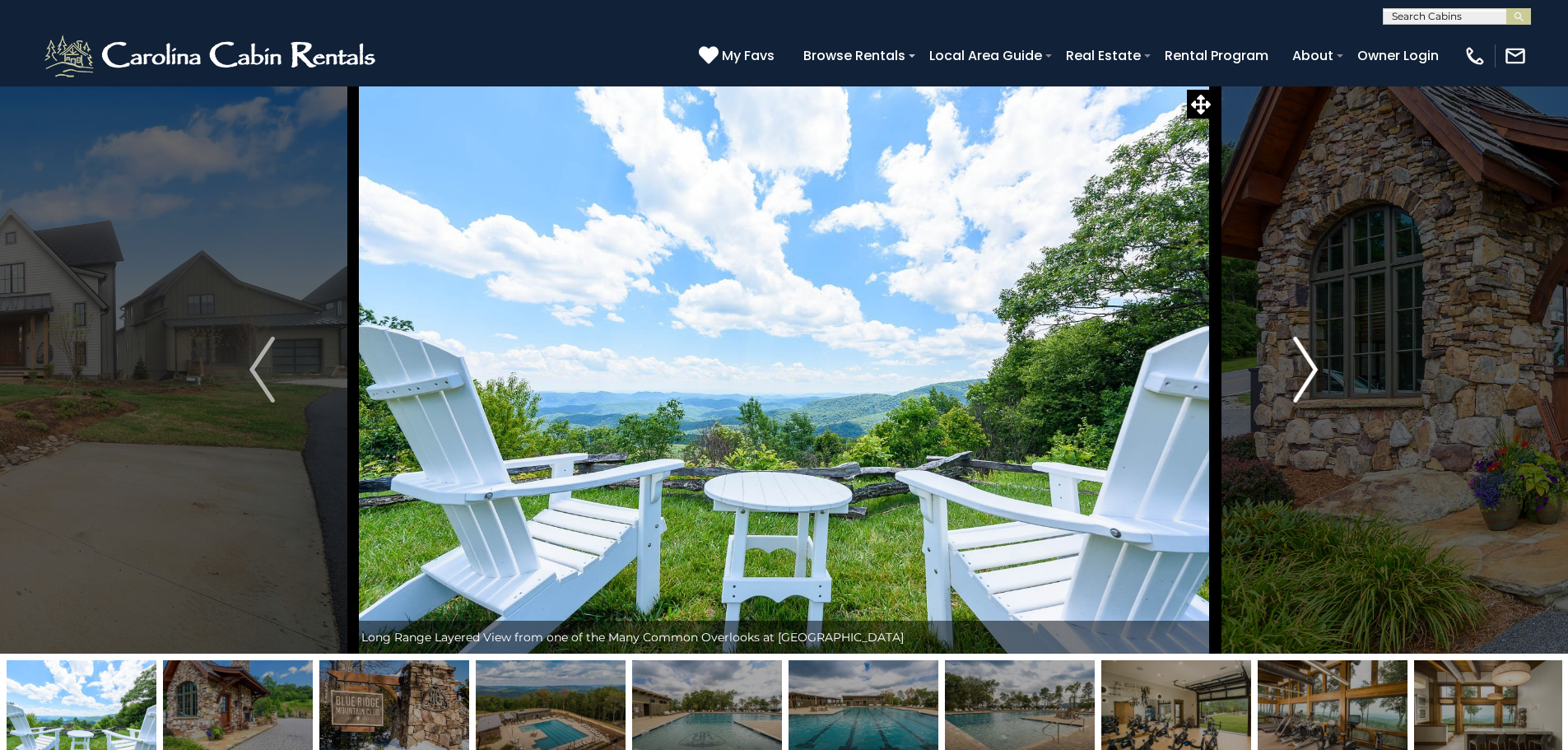
click at [1311, 368] on img "Next" at bounding box center [1305, 369] width 25 height 66
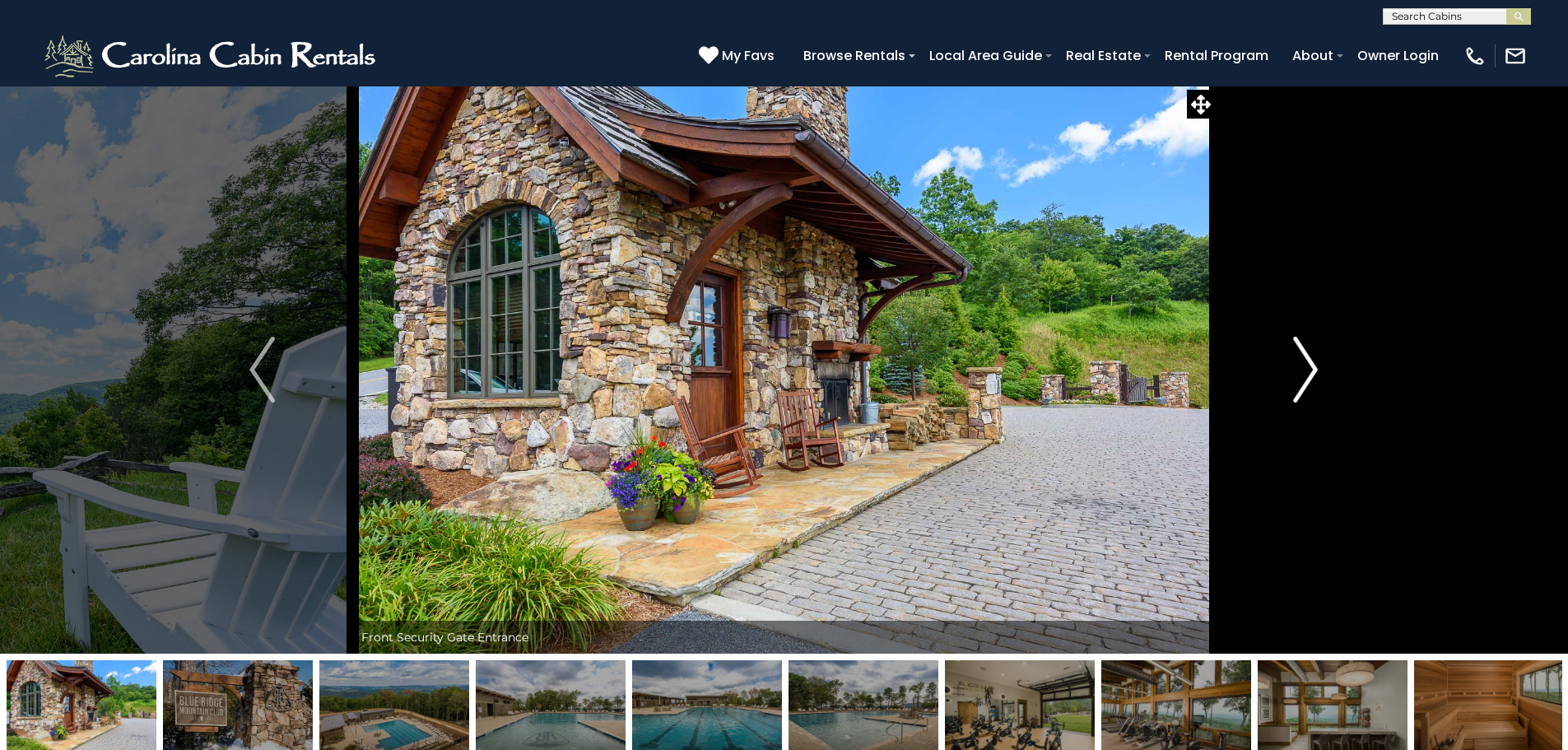
click at [1311, 368] on img "Next" at bounding box center [1305, 369] width 25 height 66
